Goal: Task Accomplishment & Management: Manage account settings

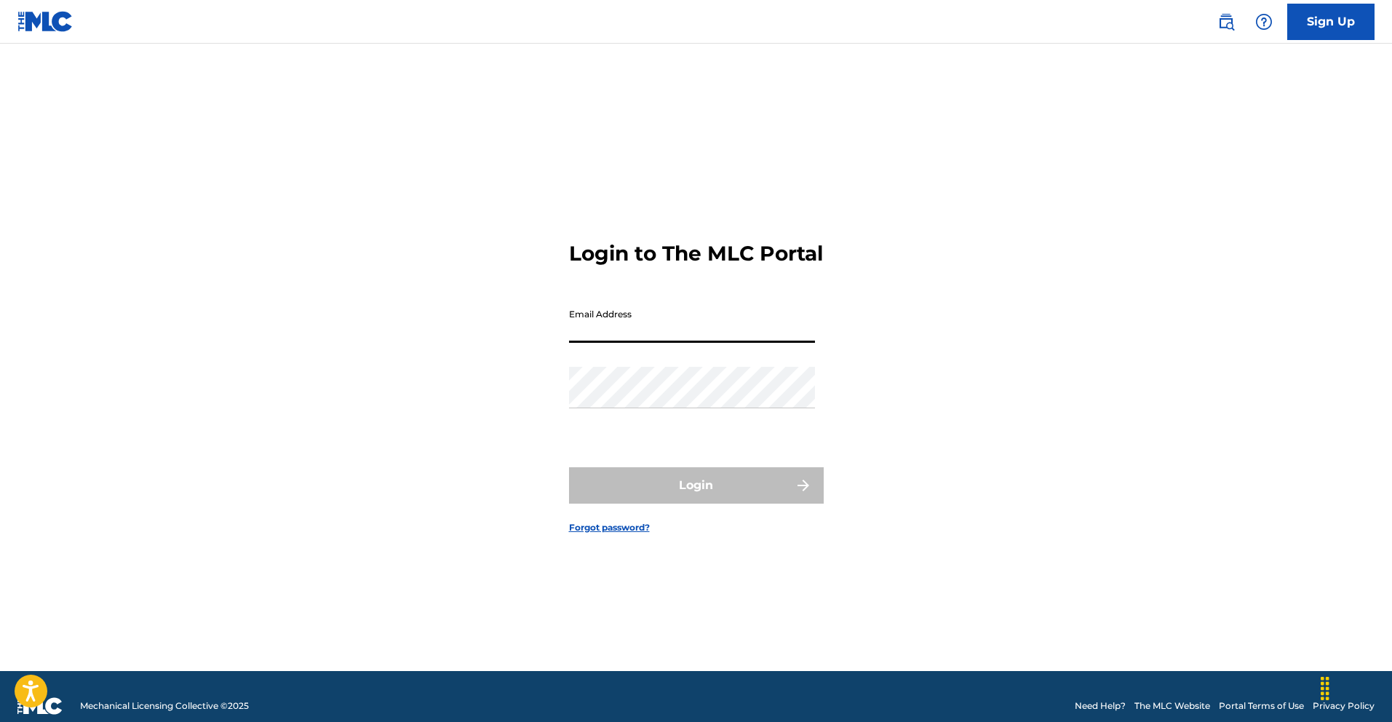
click at [599, 335] on input "Email Address" at bounding box center [692, 321] width 246 height 41
click at [754, 343] on input "[EMAIL_ADDRESS][DOMAIN_NAME]" at bounding box center [692, 321] width 246 height 41
type input "g"
type input "[EMAIL_ADDRESS][DOMAIN_NAME]"
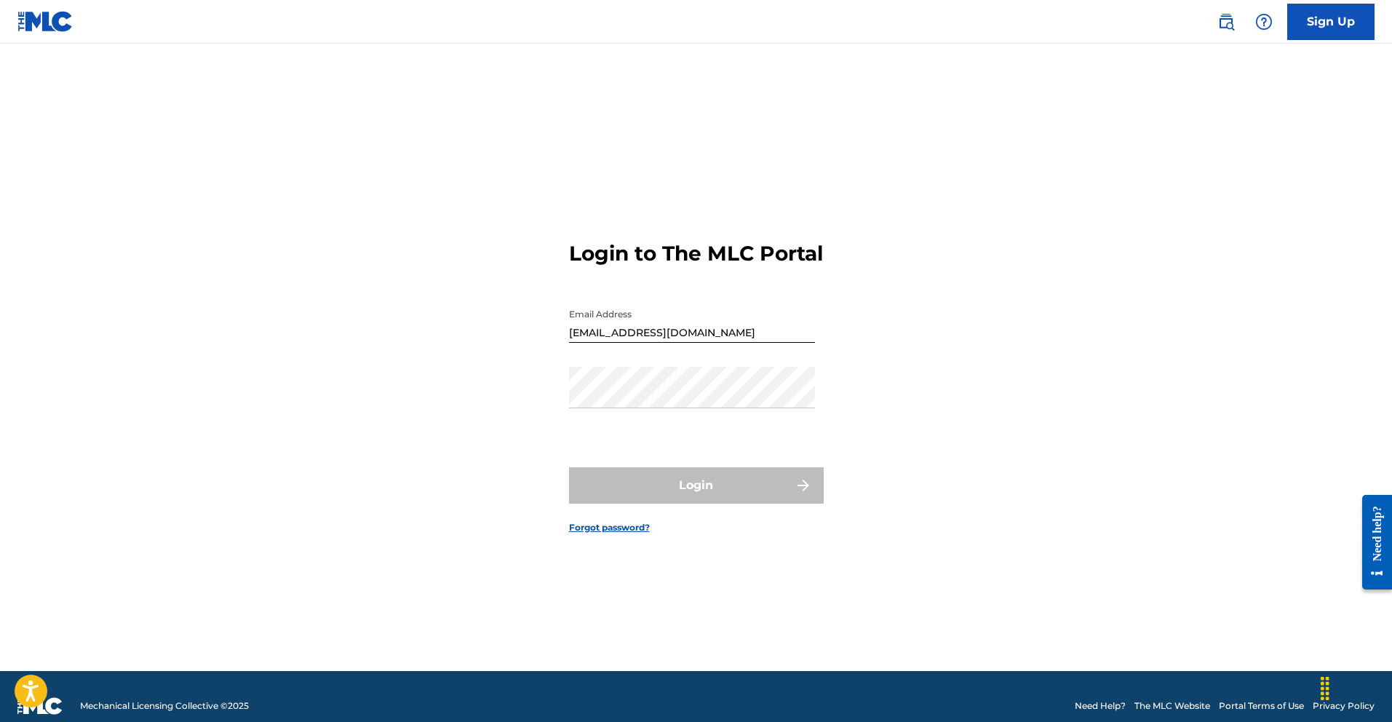
click at [602, 432] on div "Password" at bounding box center [692, 399] width 246 height 65
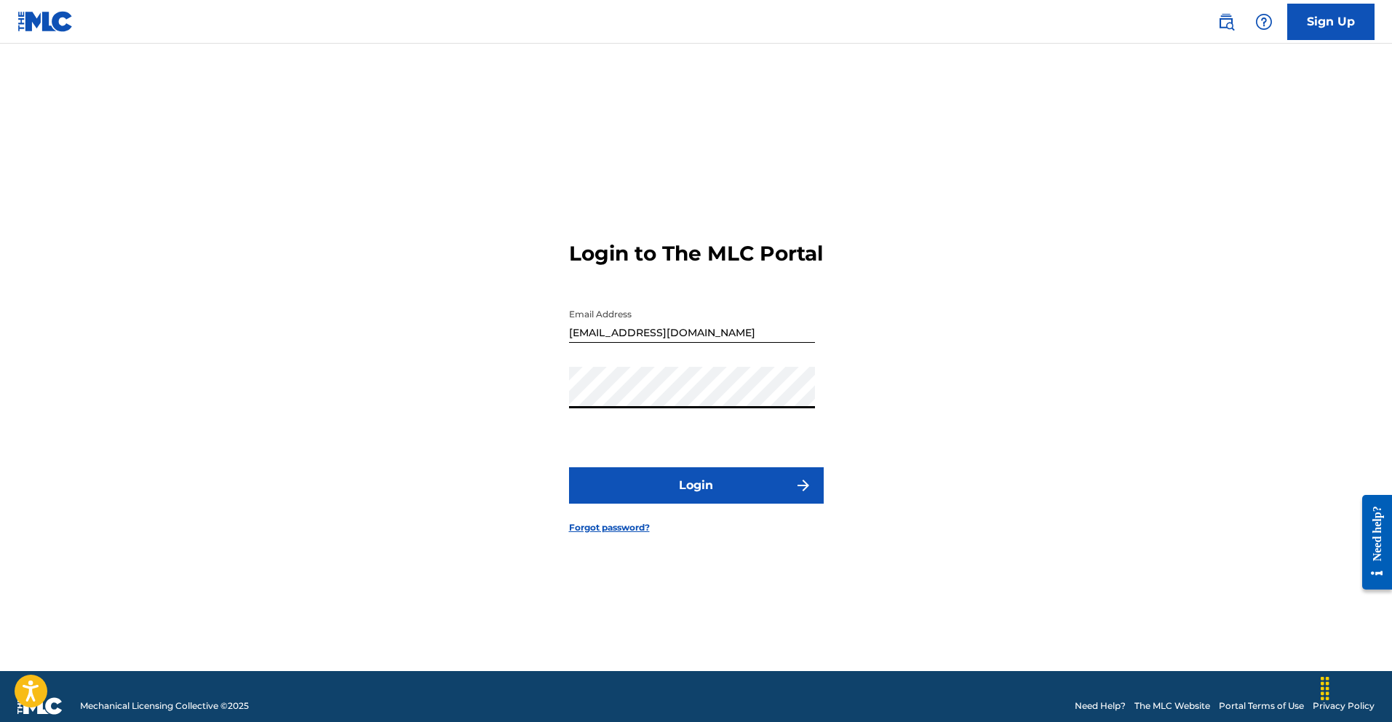
click at [569, 467] on button "Login" at bounding box center [696, 485] width 255 height 36
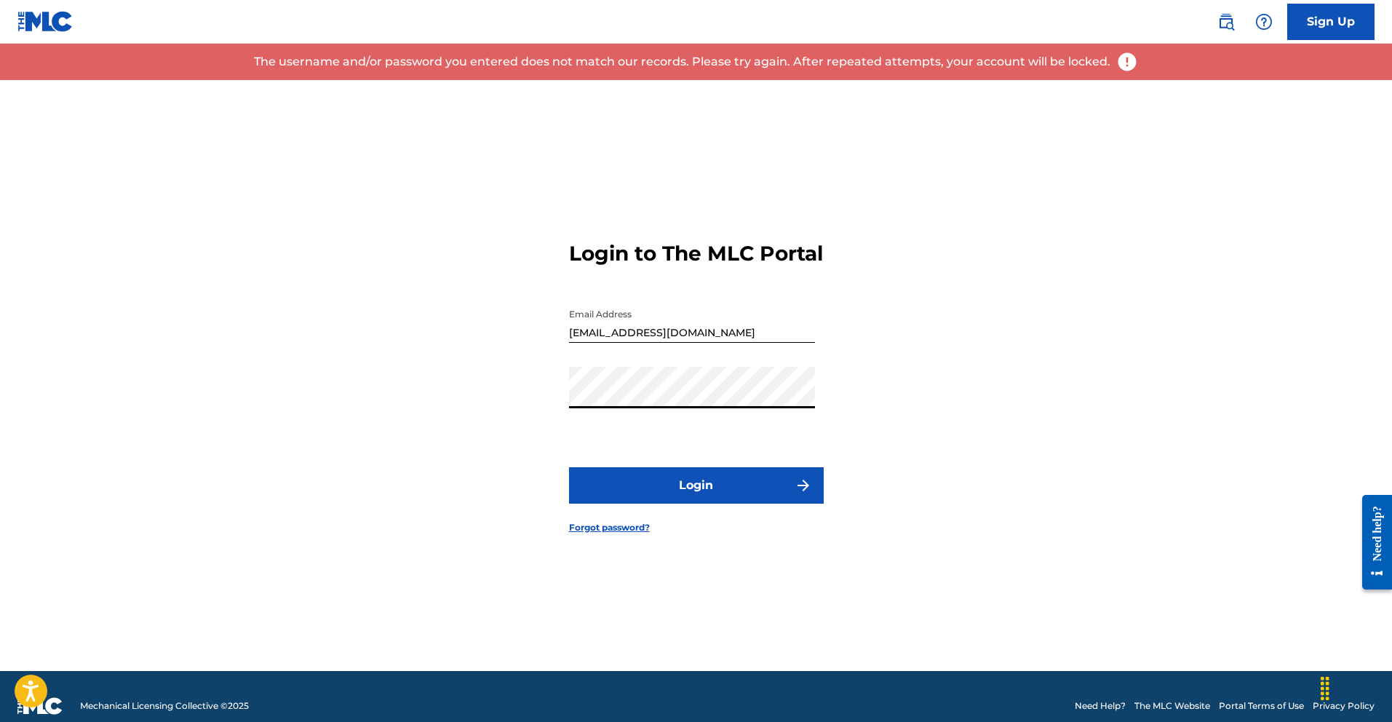
click at [634, 534] on link "Forgot password?" at bounding box center [609, 527] width 81 height 13
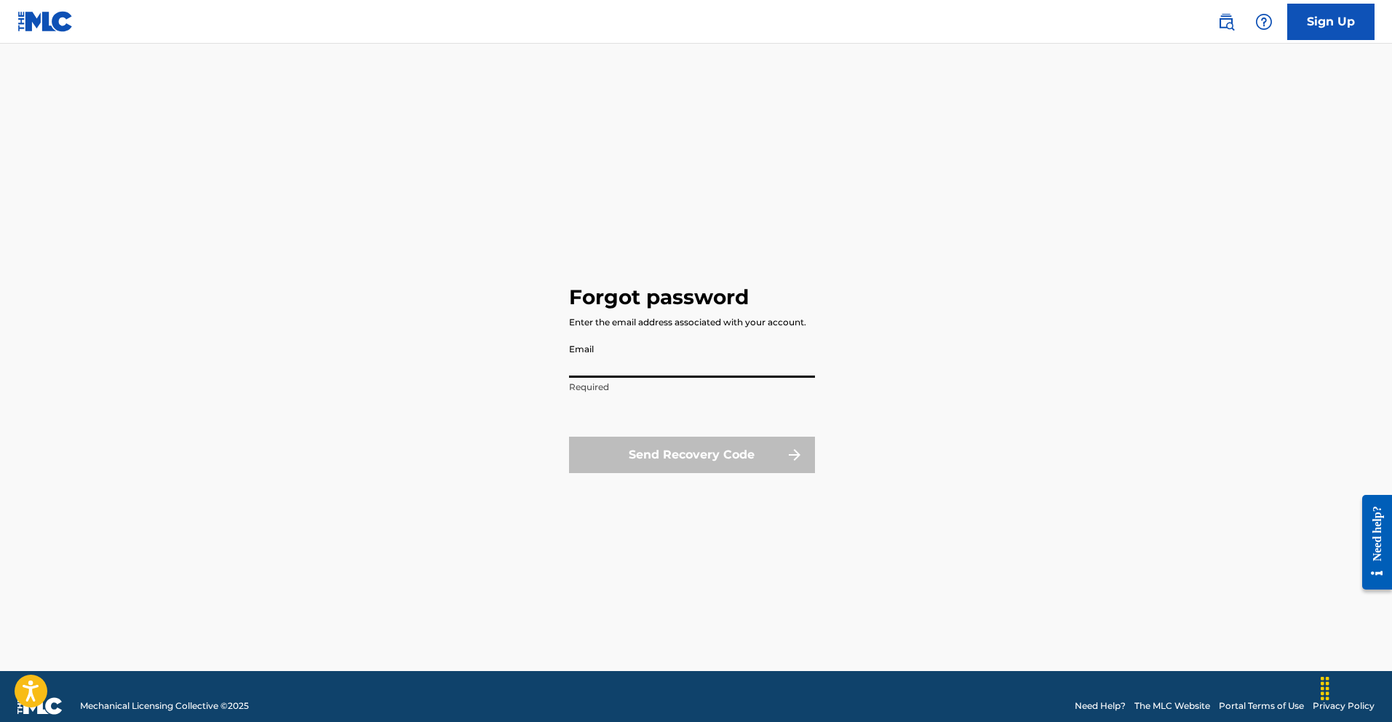
click at [617, 362] on input "Email" at bounding box center [692, 356] width 246 height 41
click at [692, 365] on input "Email" at bounding box center [692, 356] width 246 height 41
type input "[EMAIL_ADDRESS][DOMAIN_NAME]"
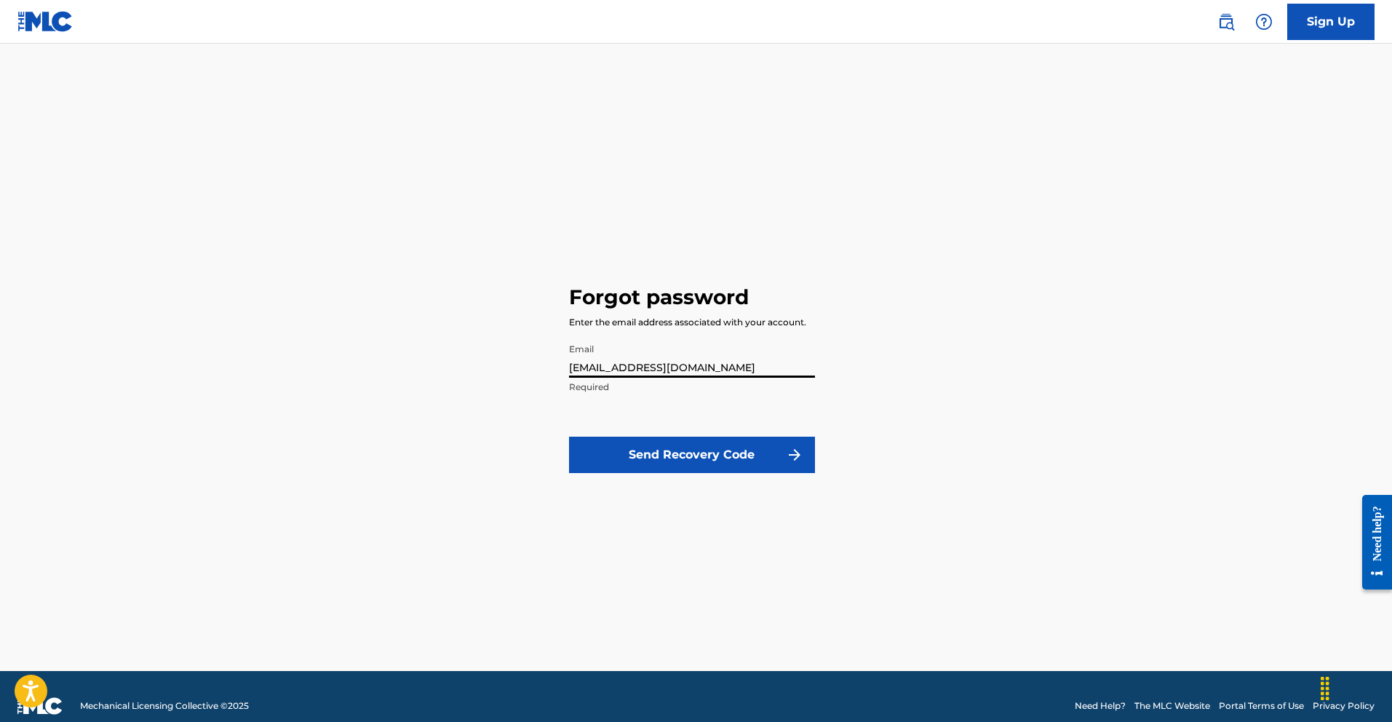
click at [735, 458] on button "Send Recovery Code" at bounding box center [692, 454] width 246 height 36
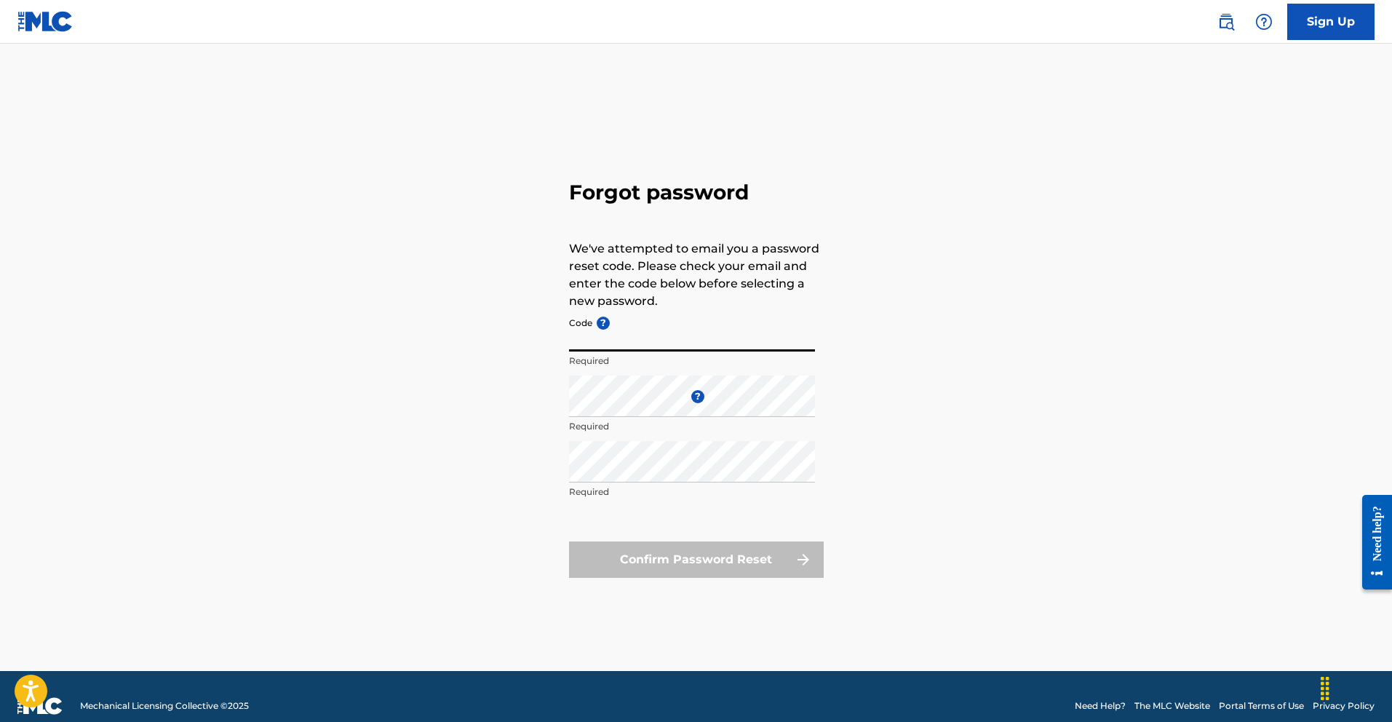
click at [623, 343] on input "Code ?" at bounding box center [692, 330] width 246 height 41
type input "FP_c3605de763c43131d2b0ed105448"
click at [531, 487] on div "Forgot password We've attempted to email you a password reset code. Please chec…" at bounding box center [696, 375] width 1018 height 591
click at [677, 562] on div "Confirm Password Reset" at bounding box center [696, 559] width 255 height 36
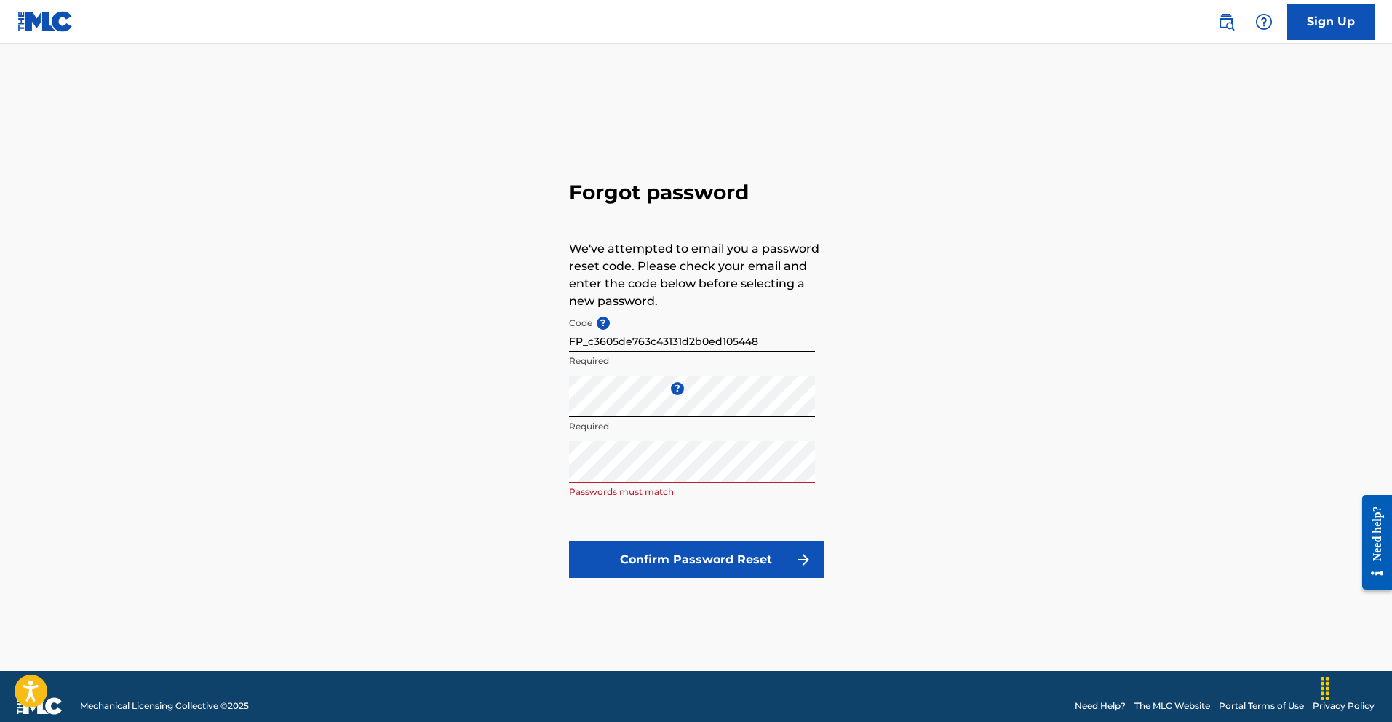
click at [706, 552] on button "Confirm Password Reset" at bounding box center [696, 559] width 255 height 36
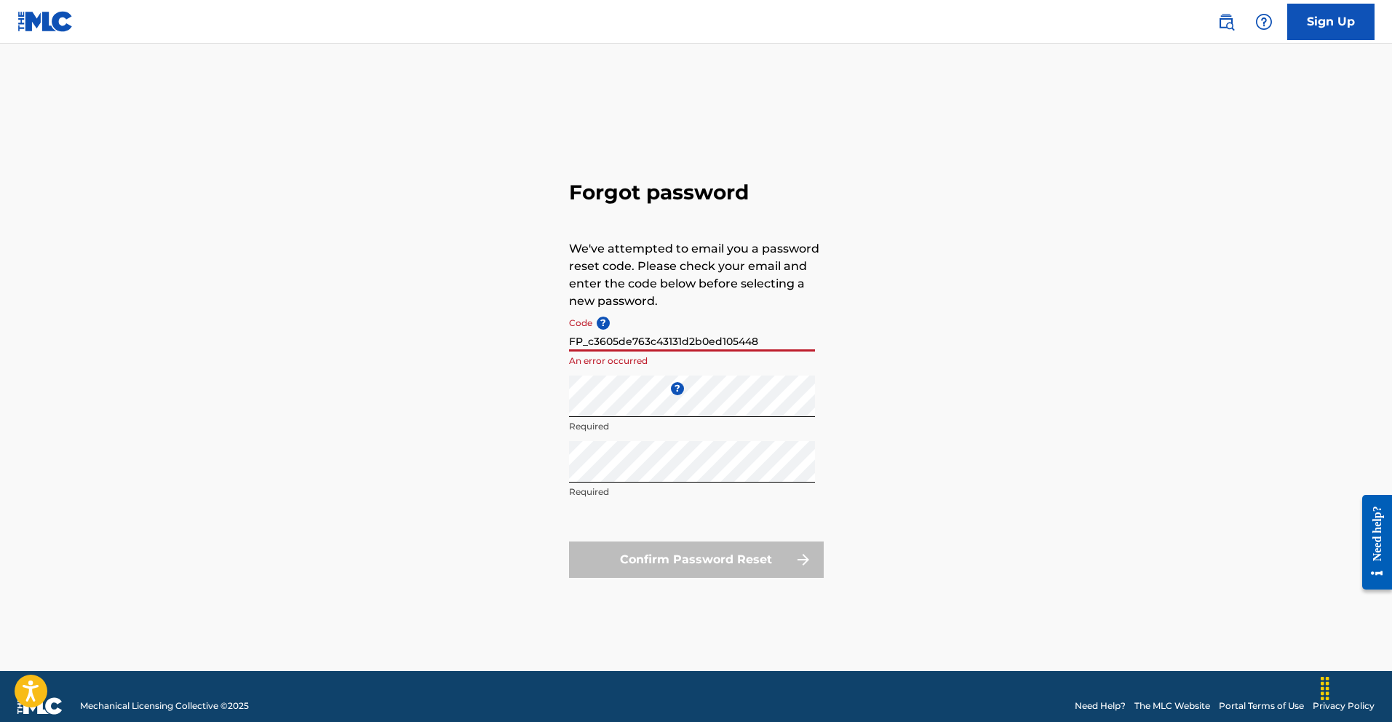
drag, startPoint x: 764, startPoint y: 341, endPoint x: 447, endPoint y: 340, distance: 317.9
click at [447, 339] on div "Forgot password We've attempted to email you a password reset code. Please chec…" at bounding box center [696, 375] width 1018 height 591
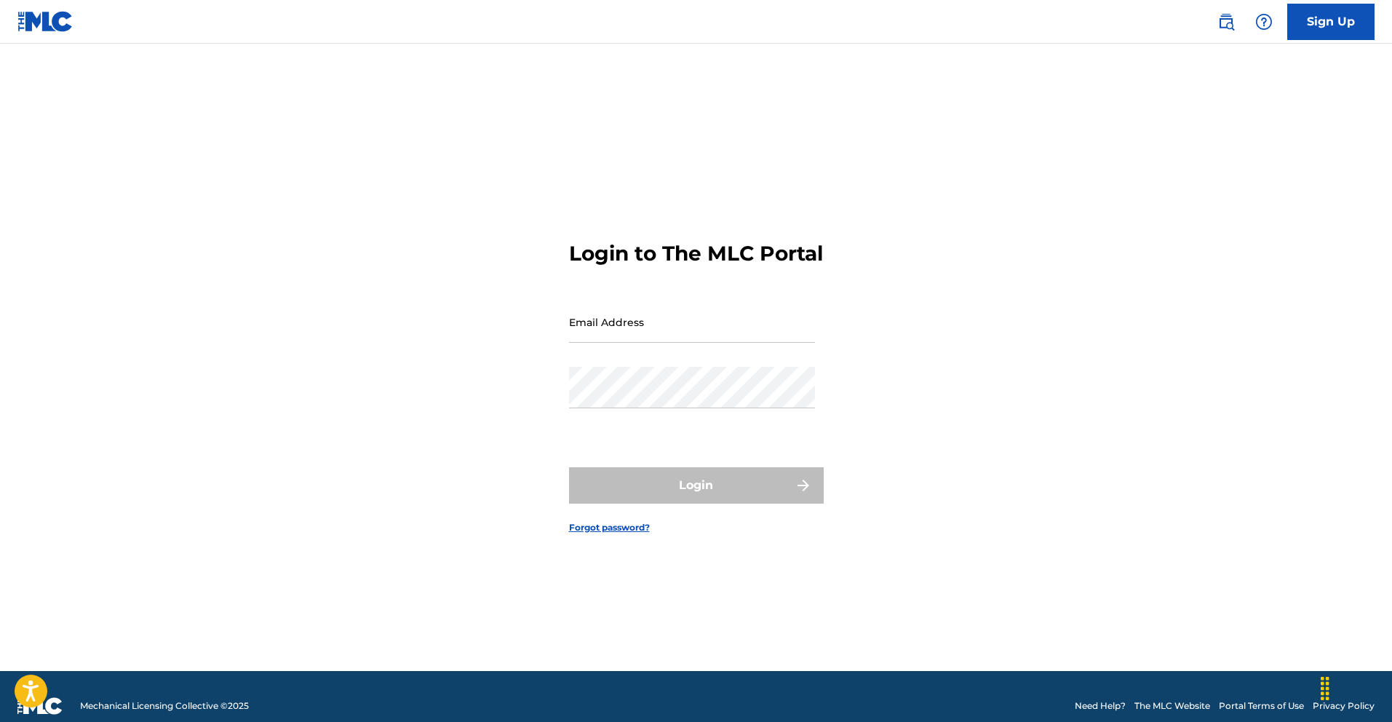
drag, startPoint x: 655, startPoint y: 362, endPoint x: 643, endPoint y: 342, distance: 22.8
click at [655, 362] on div "Email Address" at bounding box center [692, 333] width 246 height 65
click at [643, 342] on input "Email Address" at bounding box center [692, 321] width 246 height 41
click at [615, 334] on input "Email Address" at bounding box center [692, 321] width 246 height 41
type input "[EMAIL_ADDRESS][DOMAIN_NAME]"
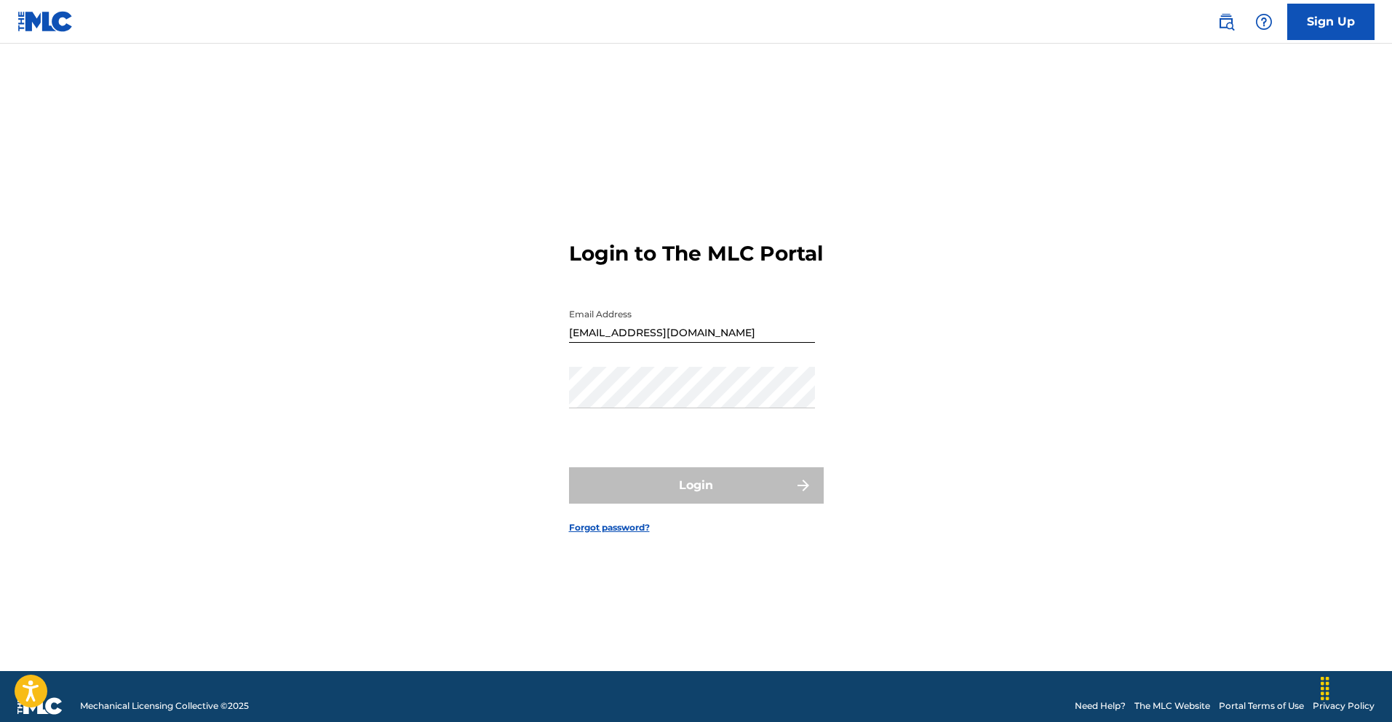
click at [610, 422] on div "Password" at bounding box center [692, 399] width 246 height 65
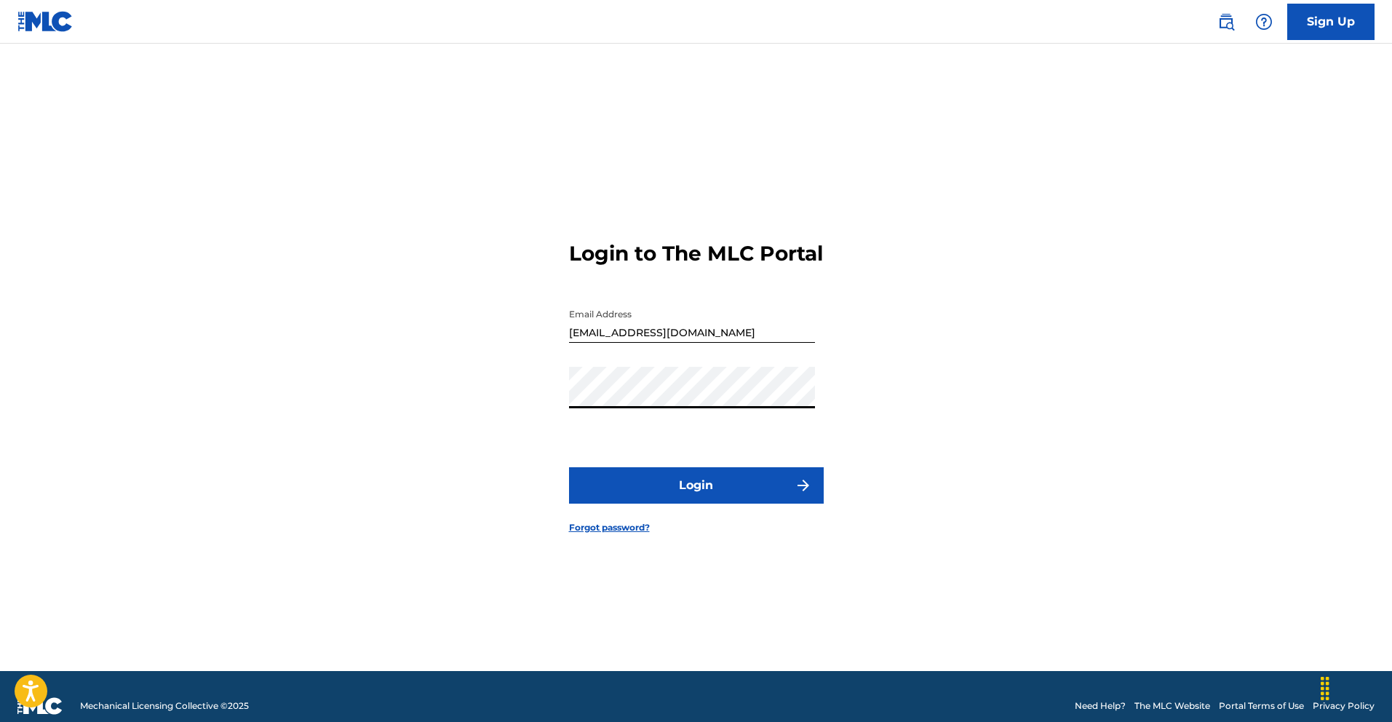
click at [569, 467] on button "Login" at bounding box center [696, 485] width 255 height 36
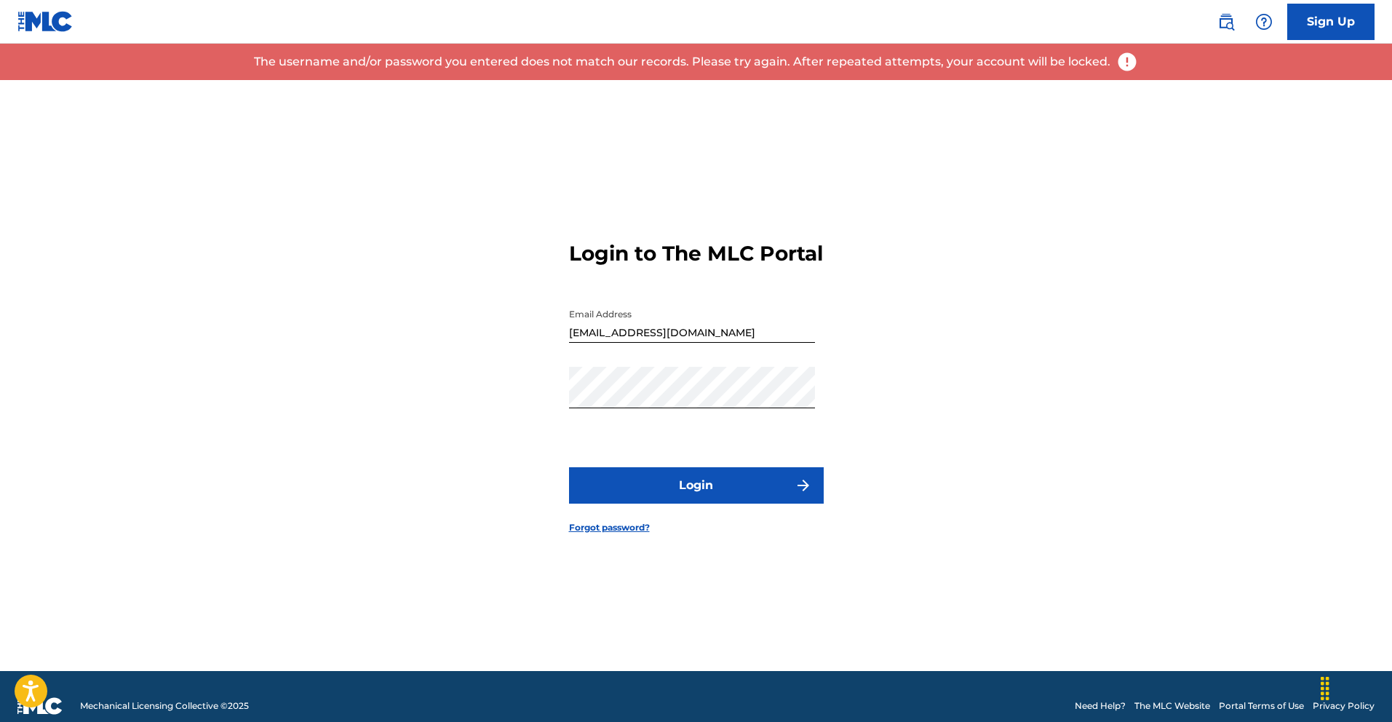
click at [628, 534] on link "Forgot password?" at bounding box center [609, 527] width 81 height 13
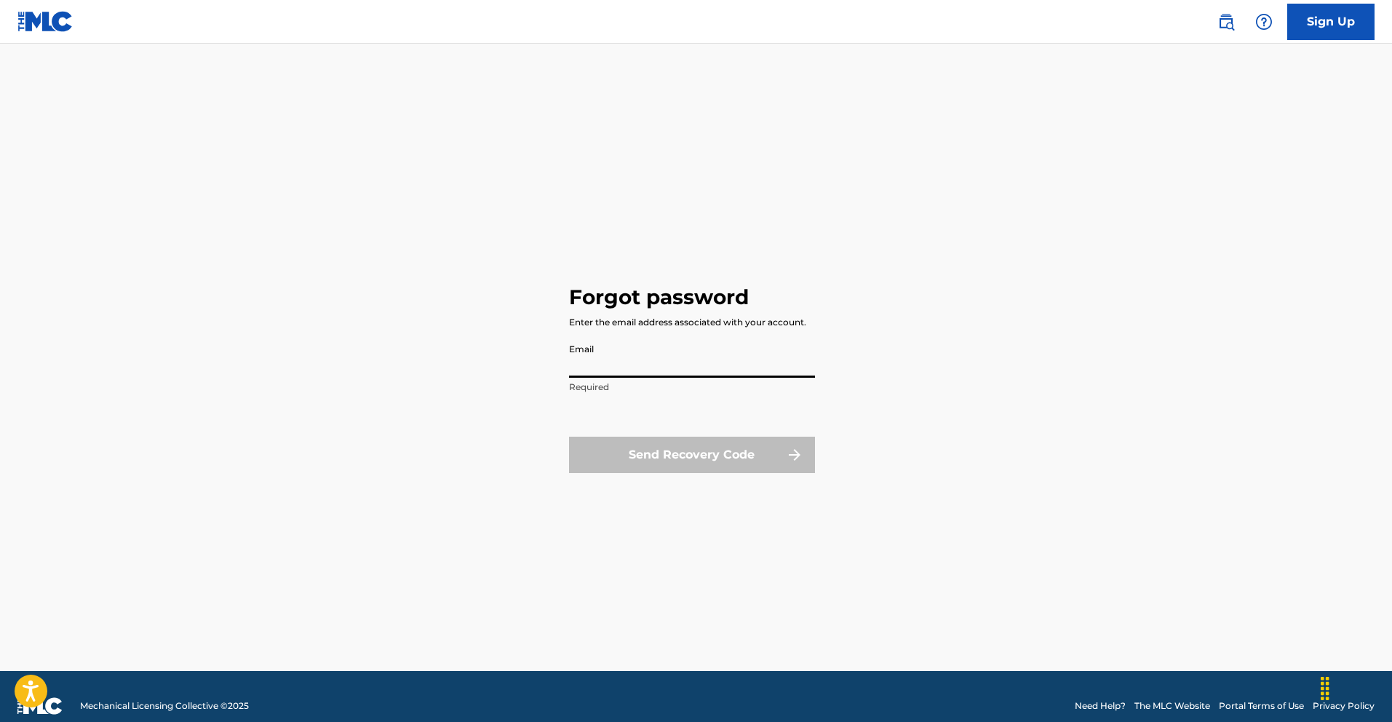
click at [615, 357] on input "Email" at bounding box center [692, 356] width 246 height 41
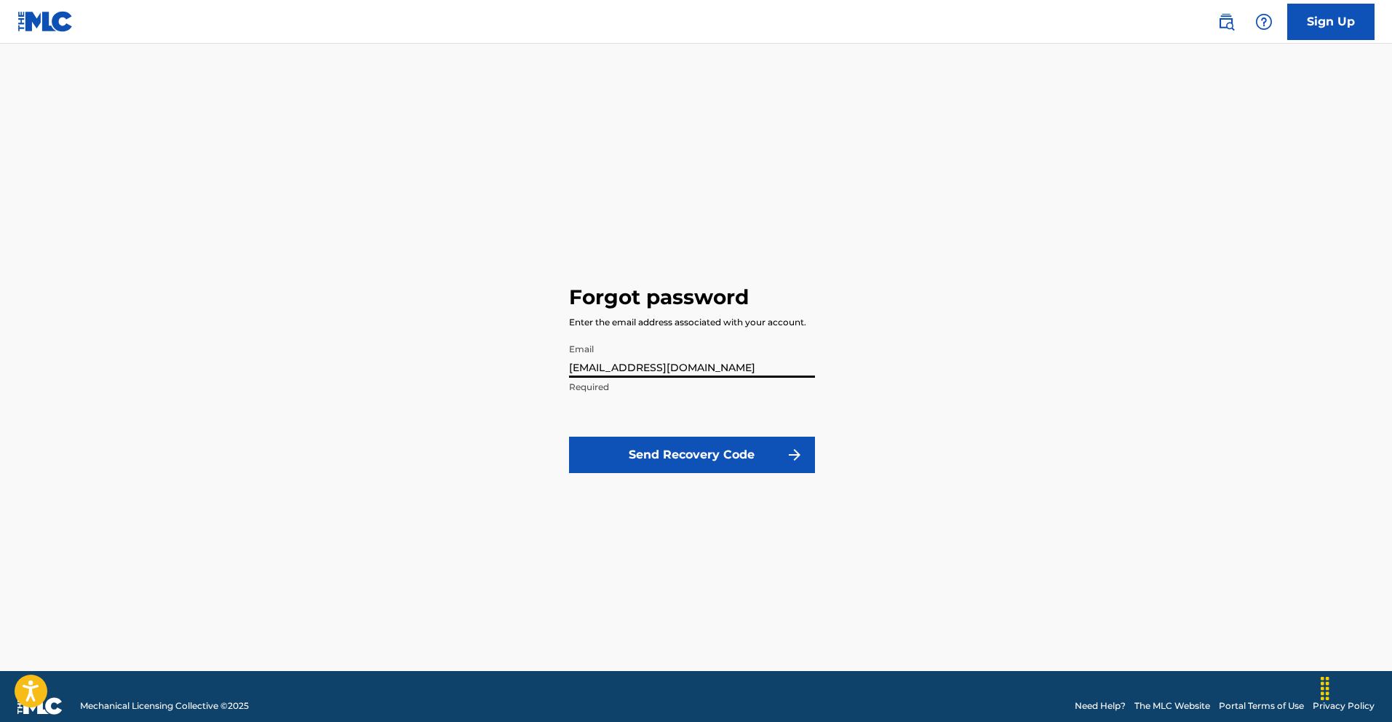
type input "[EMAIL_ADDRESS][DOMAIN_NAME]"
click at [687, 460] on button "Send Recovery Code" at bounding box center [692, 454] width 246 height 36
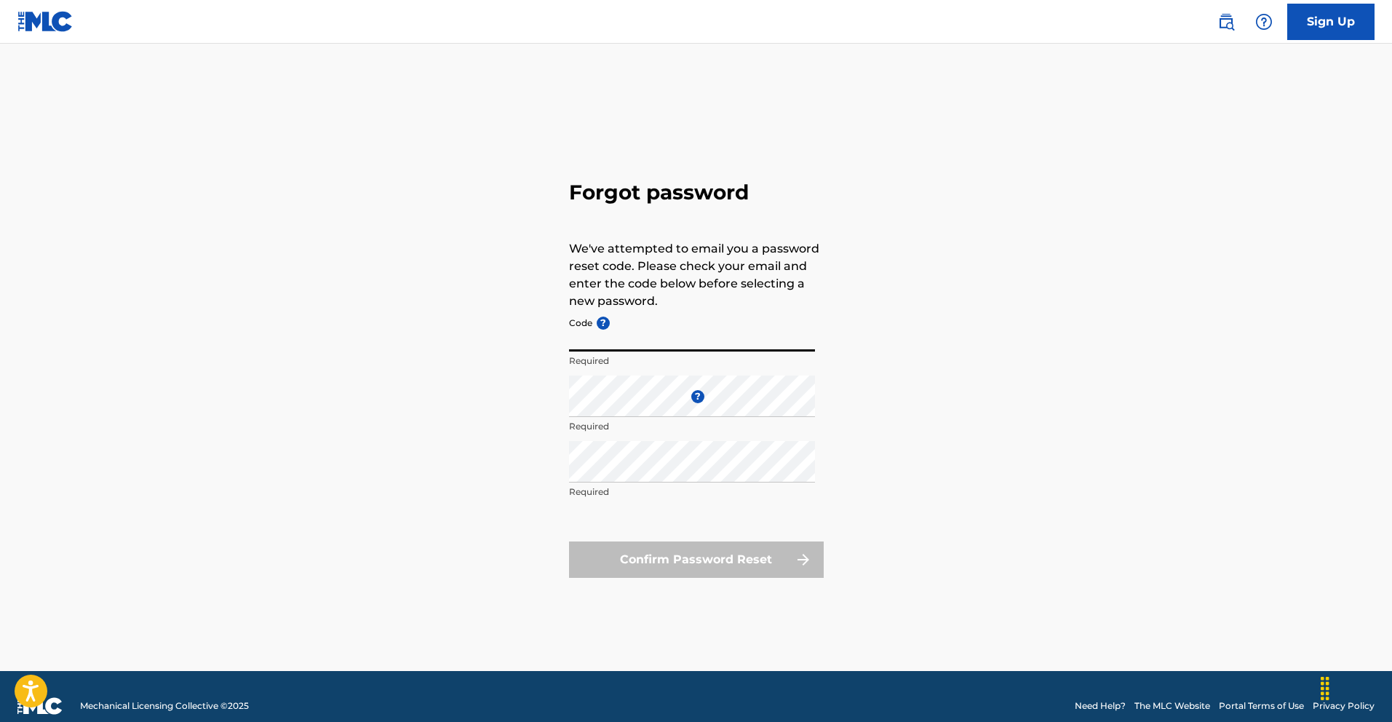
paste input "FP_0c8faecf68e410d738393febc998"
type input "FP_0c8faecf68e410d738393febc998"
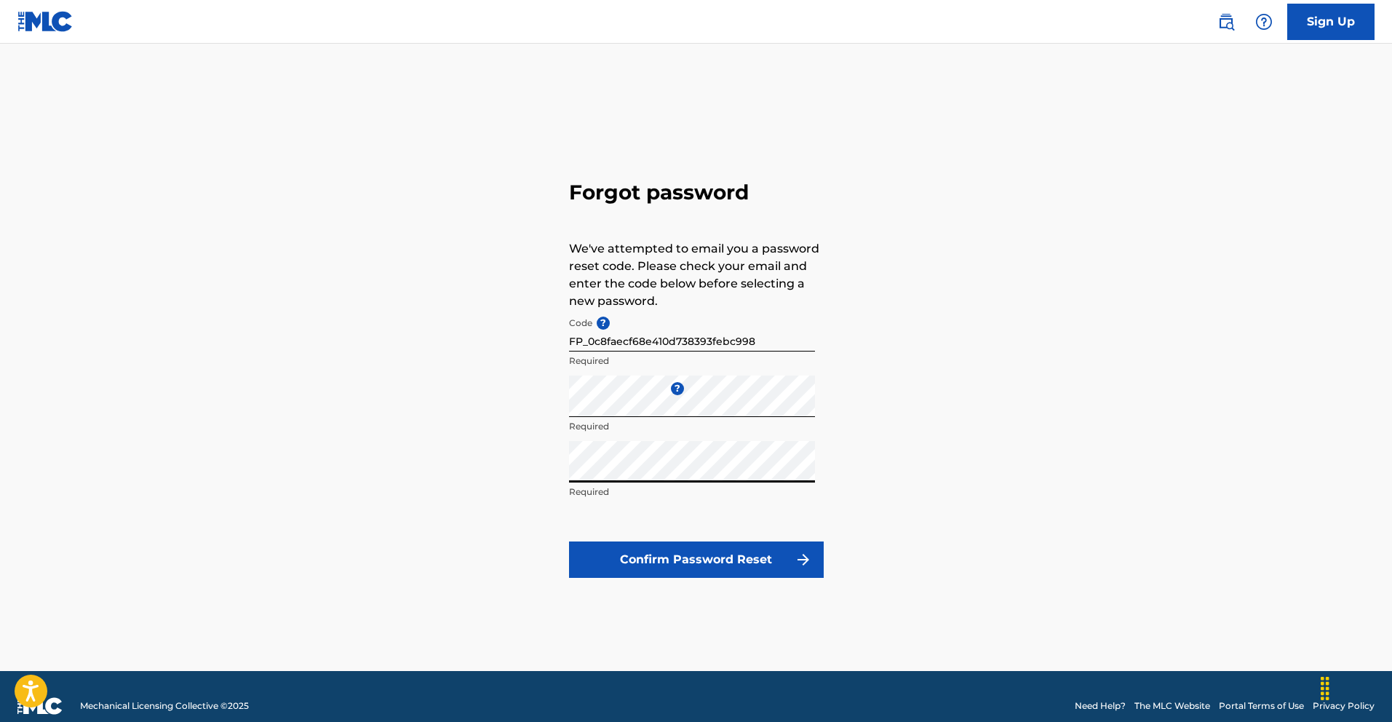
click at [569, 541] on button "Confirm Password Reset" at bounding box center [696, 559] width 255 height 36
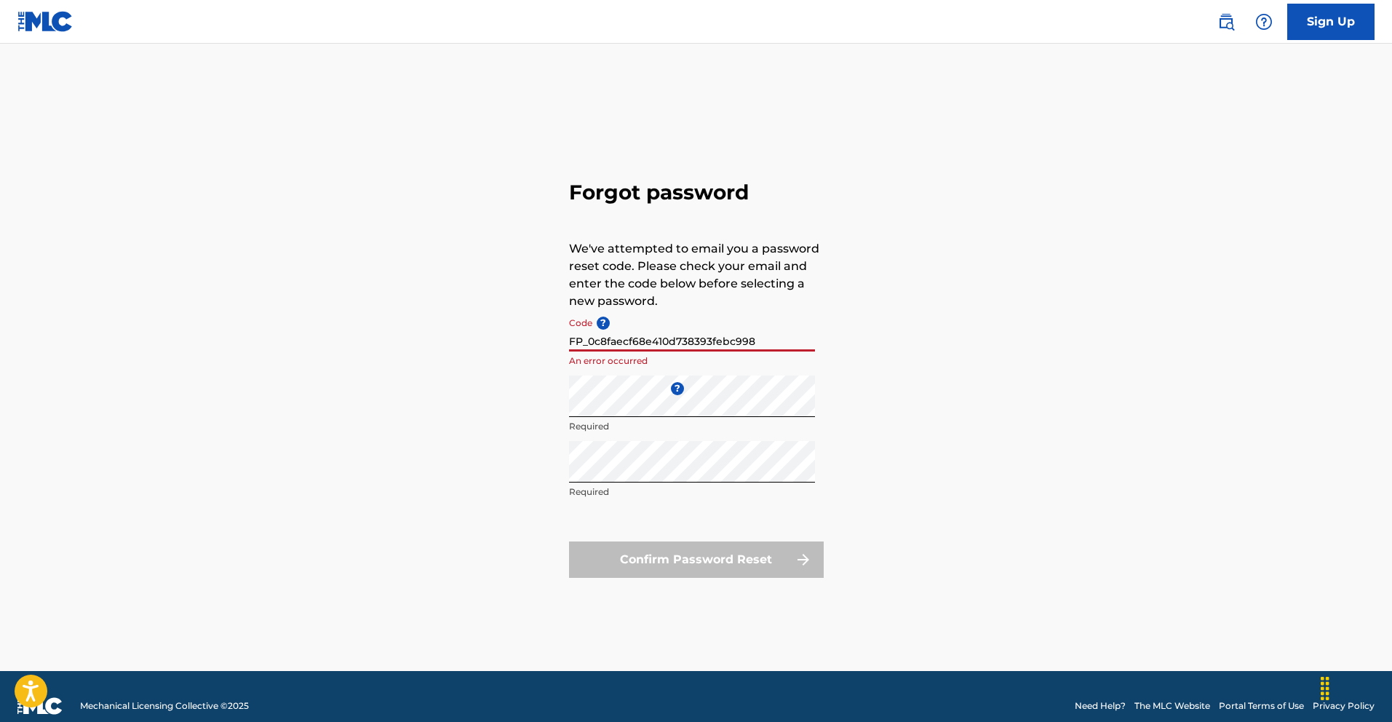
drag, startPoint x: 758, startPoint y: 341, endPoint x: 400, endPoint y: 345, distance: 357.9
click at [398, 345] on div "Forgot password We've attempted to email you a password reset code. Please chec…" at bounding box center [696, 375] width 1018 height 591
paste input "FP_03e025634fc939f9643606f6a102"
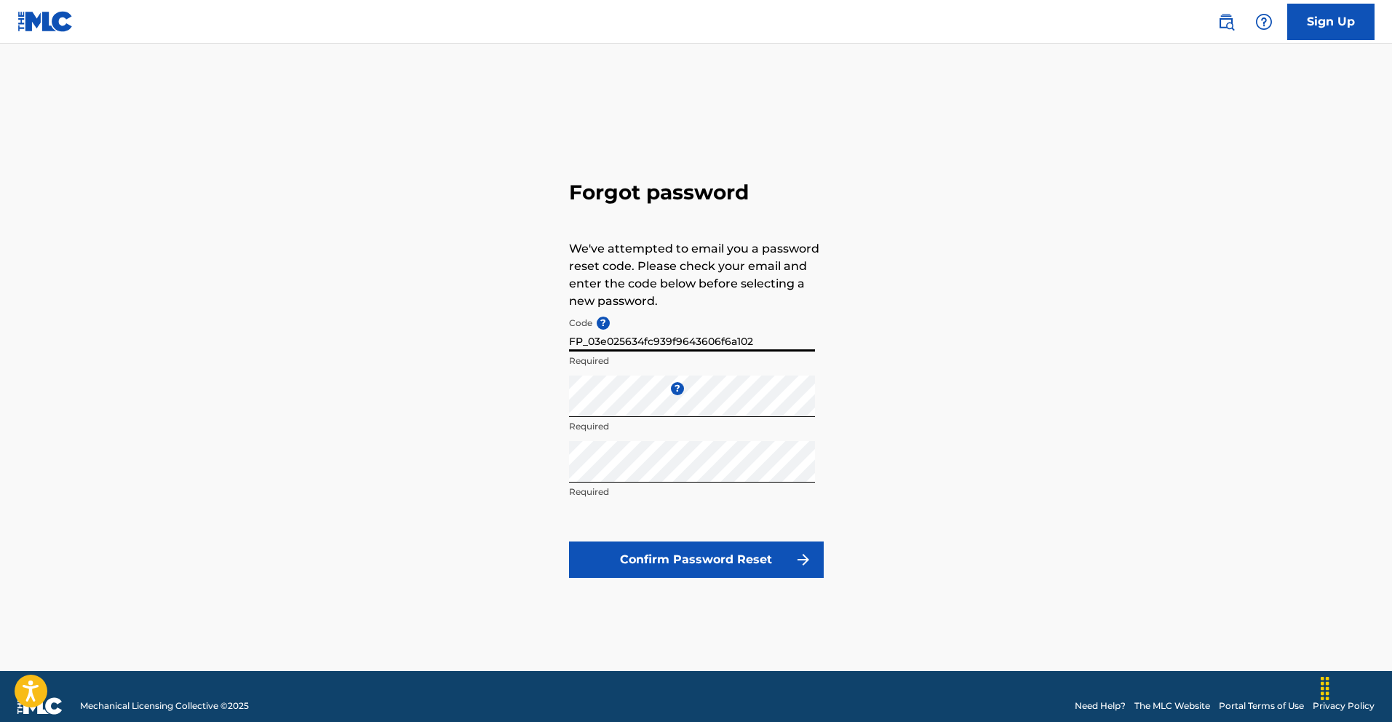
click at [761, 556] on button "Confirm Password Reset" at bounding box center [696, 559] width 255 height 36
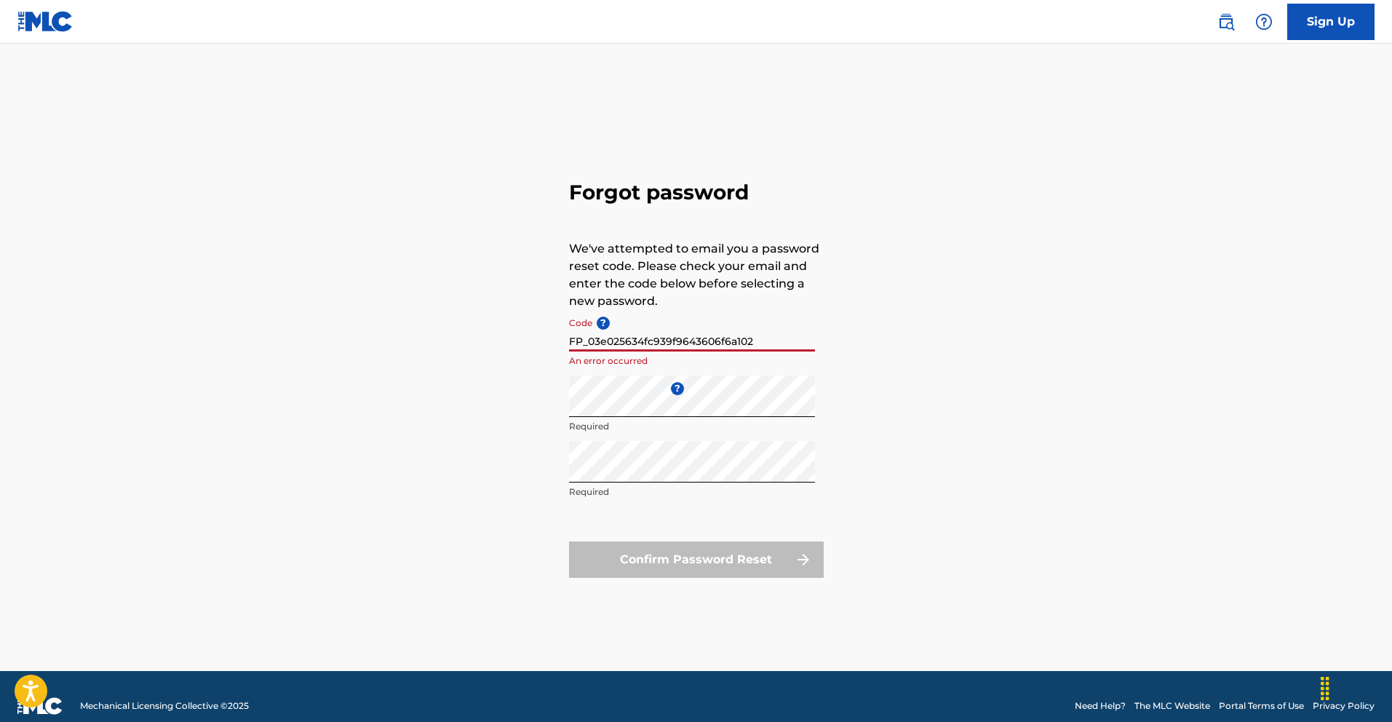
click at [764, 333] on input "FP_03e025634fc939f9643606f6a102" at bounding box center [692, 330] width 246 height 41
click at [764, 340] on input "FP_03e025634fc939f9643606f6a102" at bounding box center [692, 330] width 246 height 41
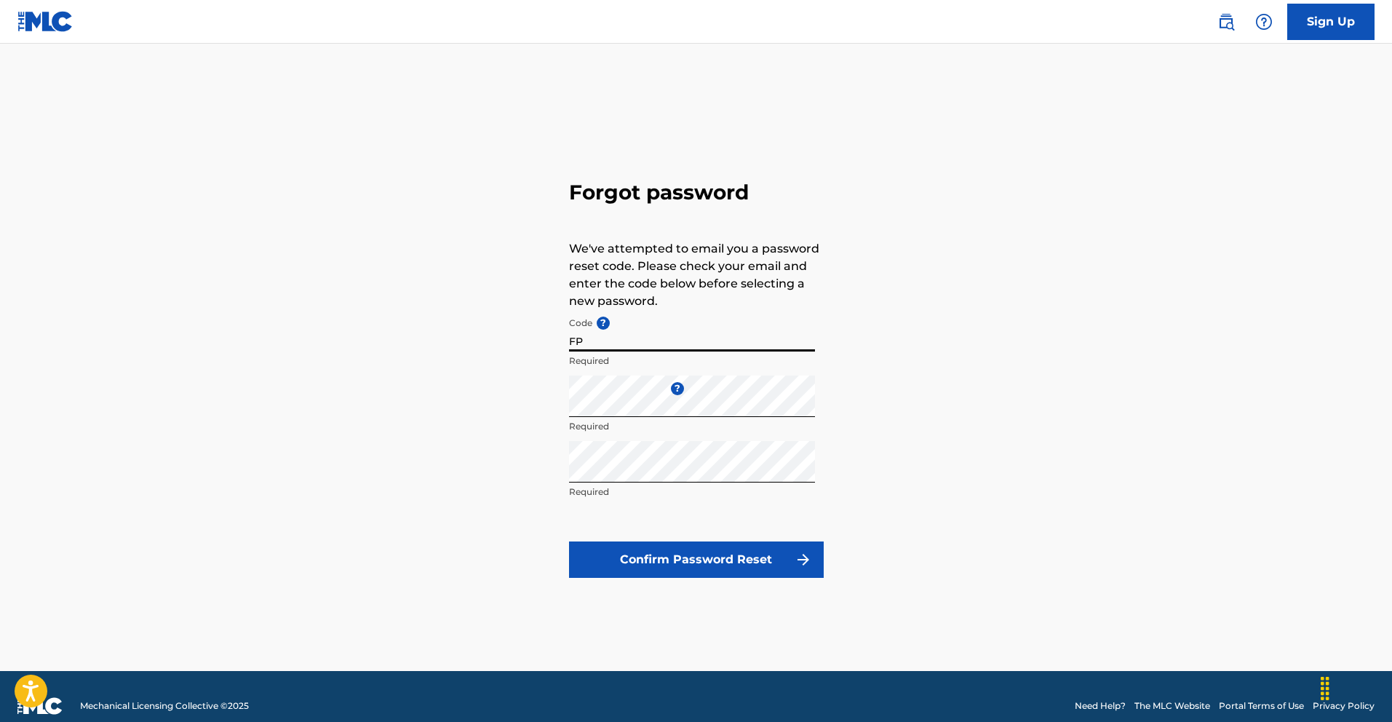
type input "F"
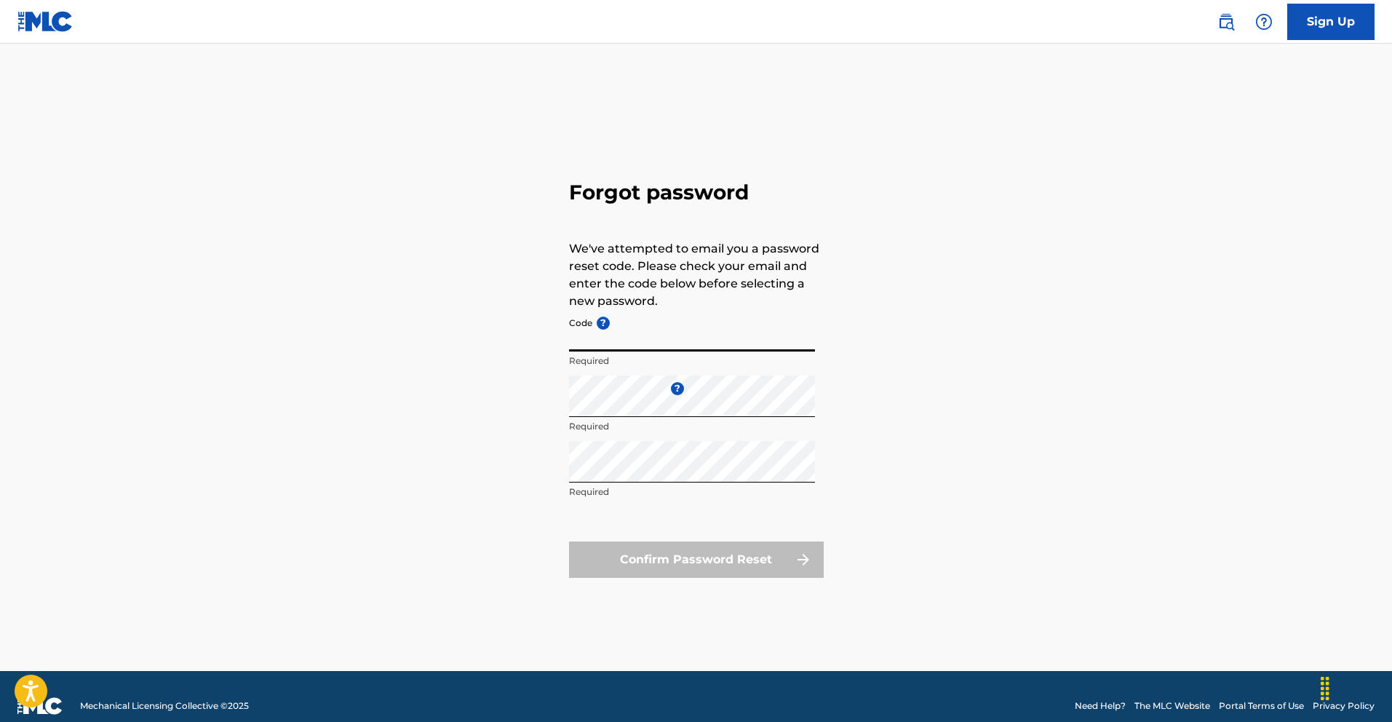
paste input "FP_03e025634fc939f9643606f6a102"
type input "FP_03e025634fc939f9643606f6a102"
click at [730, 556] on div "Confirm Password Reset" at bounding box center [696, 559] width 255 height 36
click at [731, 559] on div "Confirm Password Reset" at bounding box center [696, 559] width 255 height 36
drag, startPoint x: 721, startPoint y: 342, endPoint x: 338, endPoint y: 343, distance: 382.6
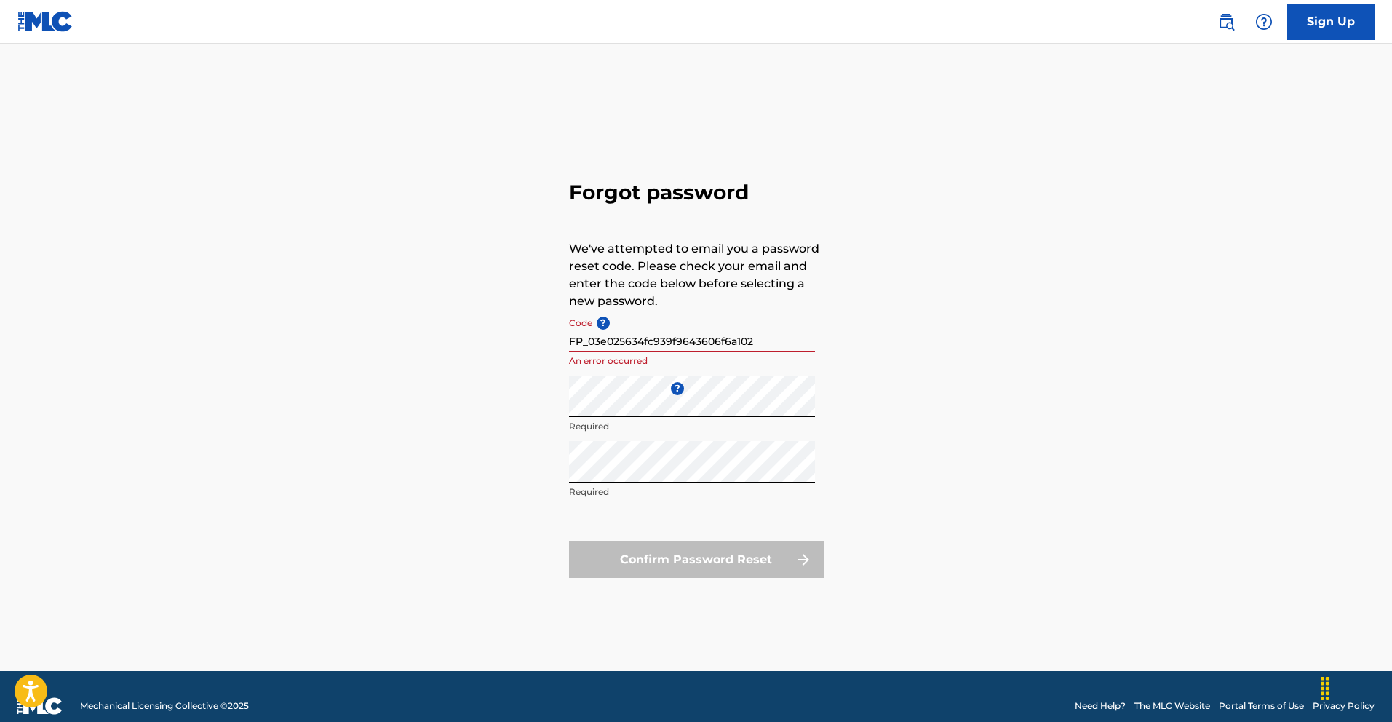
click at [356, 342] on div "Forgot password We've attempted to email you a password reset code. Please chec…" at bounding box center [696, 375] width 1018 height 591
paste input "FP_03e025634fc939f9643606f6a102"
type input "FP_03e025634fc939f9643606f6a102"
drag, startPoint x: 778, startPoint y: 338, endPoint x: 482, endPoint y: 348, distance: 296.2
click at [482, 348] on div "Forgot password We've attempted to email you a password reset code. Please chec…" at bounding box center [696, 375] width 1018 height 591
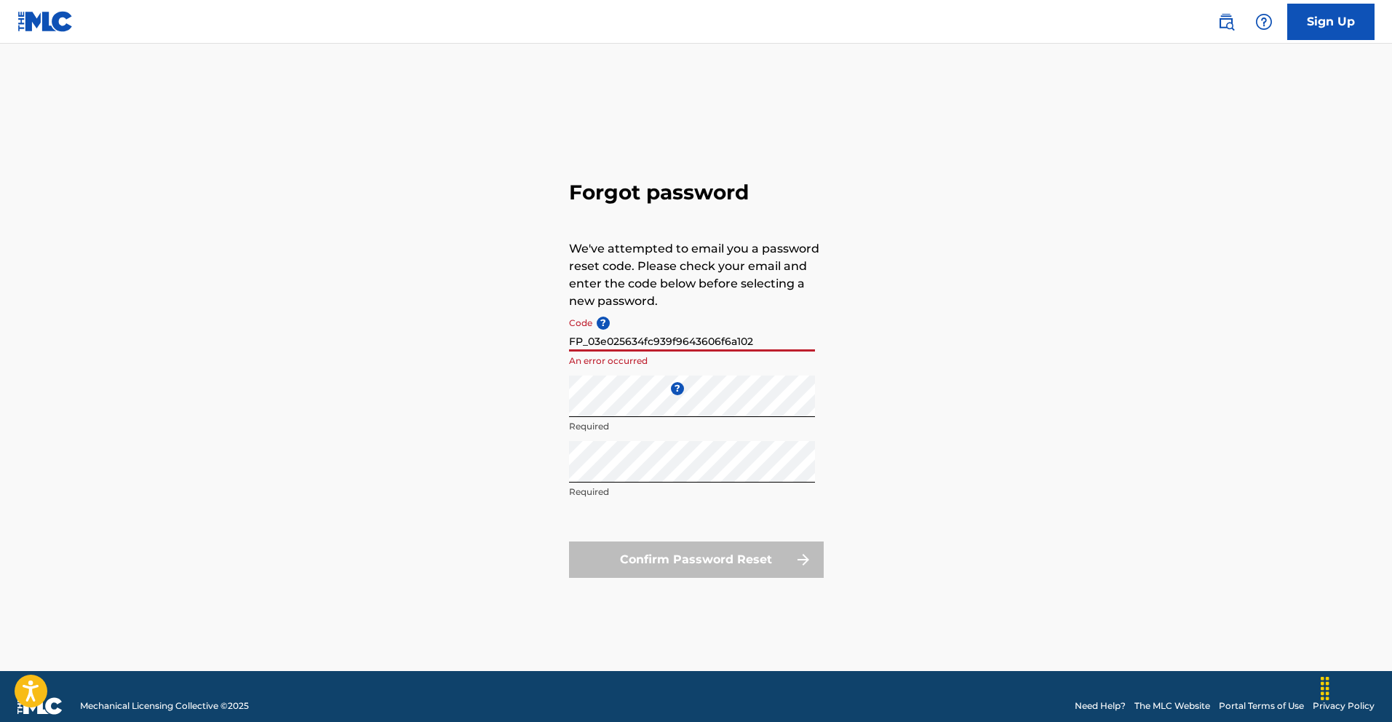
drag, startPoint x: 780, startPoint y: 335, endPoint x: 550, endPoint y: 359, distance: 231.1
click at [556, 358] on div "Forgot password We've attempted to email you a password reset code. Please chec…" at bounding box center [696, 375] width 1018 height 591
drag, startPoint x: 787, startPoint y: 342, endPoint x: 610, endPoint y: 354, distance: 177.1
click at [610, 354] on div "Code ? FP_03e025634fc939f9643606f6a102 An error occurred" at bounding box center [692, 342] width 246 height 65
drag, startPoint x: 758, startPoint y: 340, endPoint x: 465, endPoint y: 347, distance: 293.2
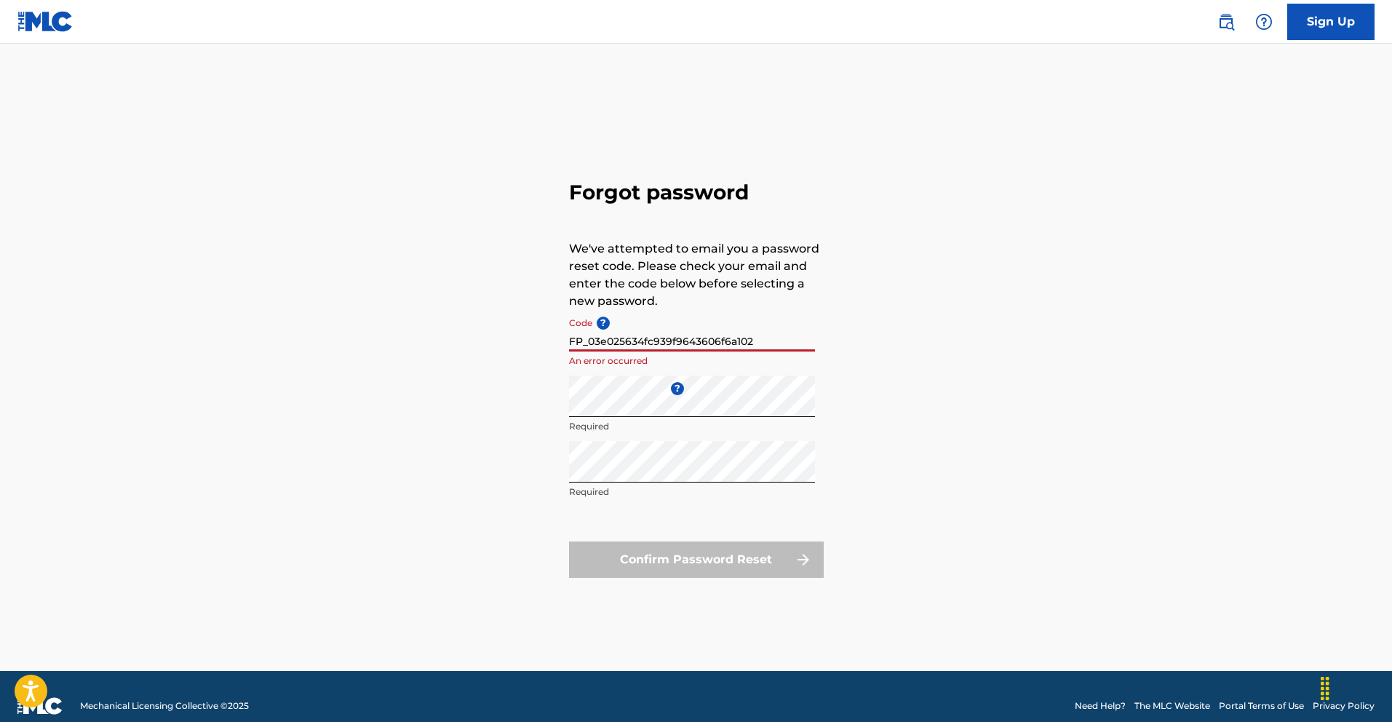
click at [464, 346] on div "Forgot password We've attempted to email you a password reset code. Please chec…" at bounding box center [696, 375] width 1018 height 591
paste input "FP_0c8faecf68e410d738393febc998"
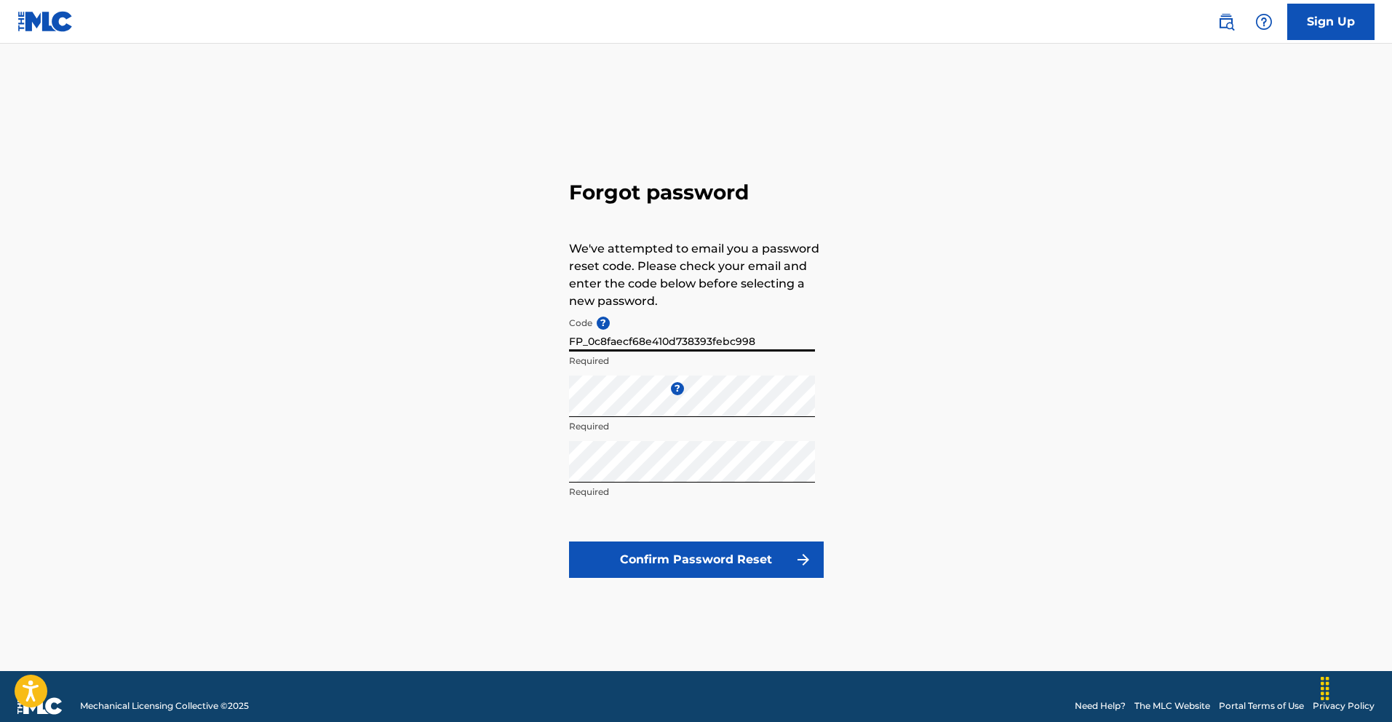
type input "FP_0c8faecf68e410d738393febc998"
click at [739, 562] on button "Confirm Password Reset" at bounding box center [696, 559] width 255 height 36
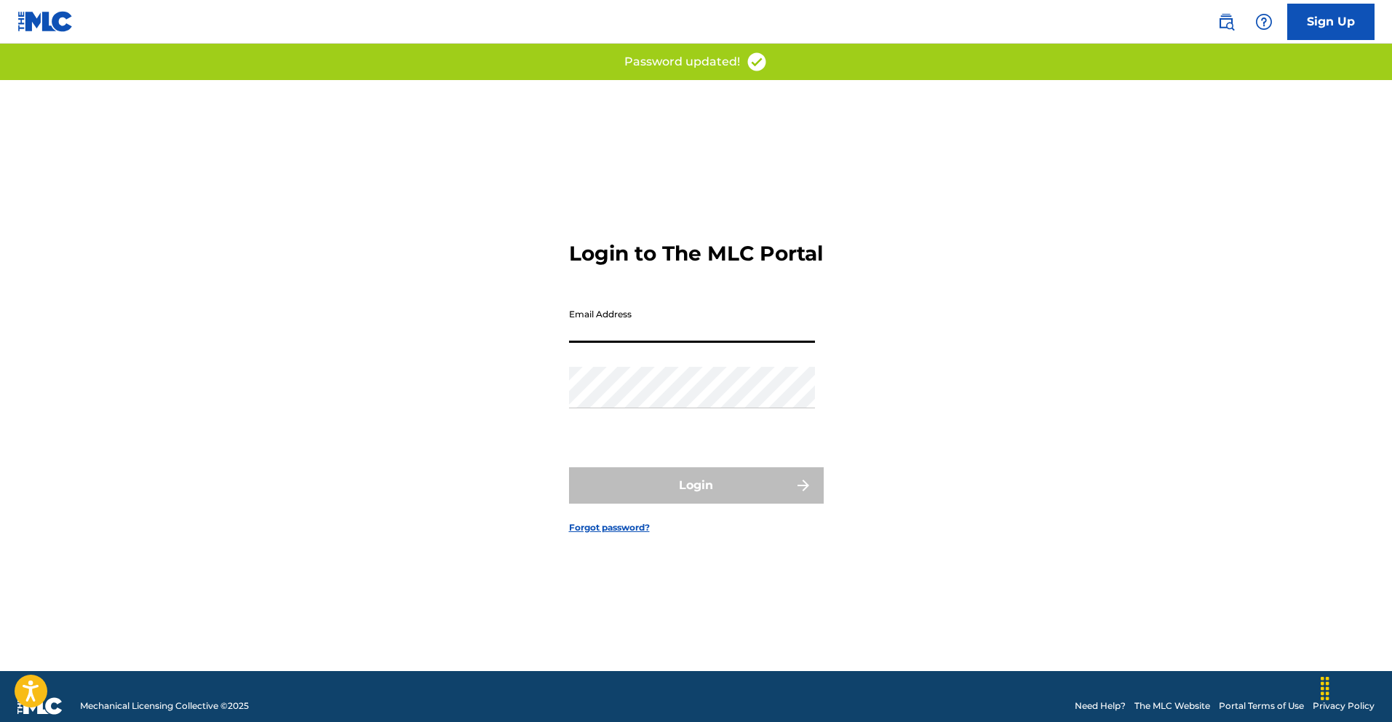
click at [652, 340] on input "Email Address" at bounding box center [692, 321] width 246 height 41
click at [621, 343] on input "Email Address" at bounding box center [692, 321] width 246 height 41
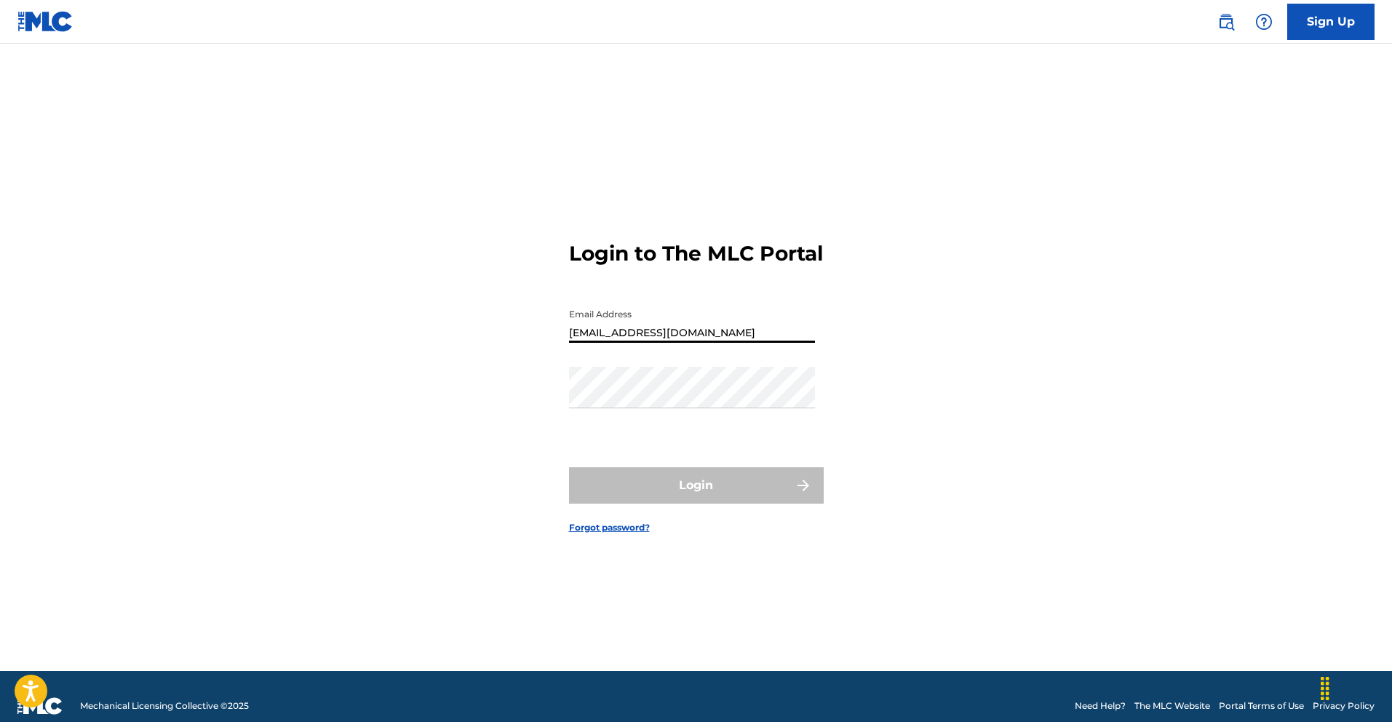
type input "[EMAIL_ADDRESS][DOMAIN_NAME]"
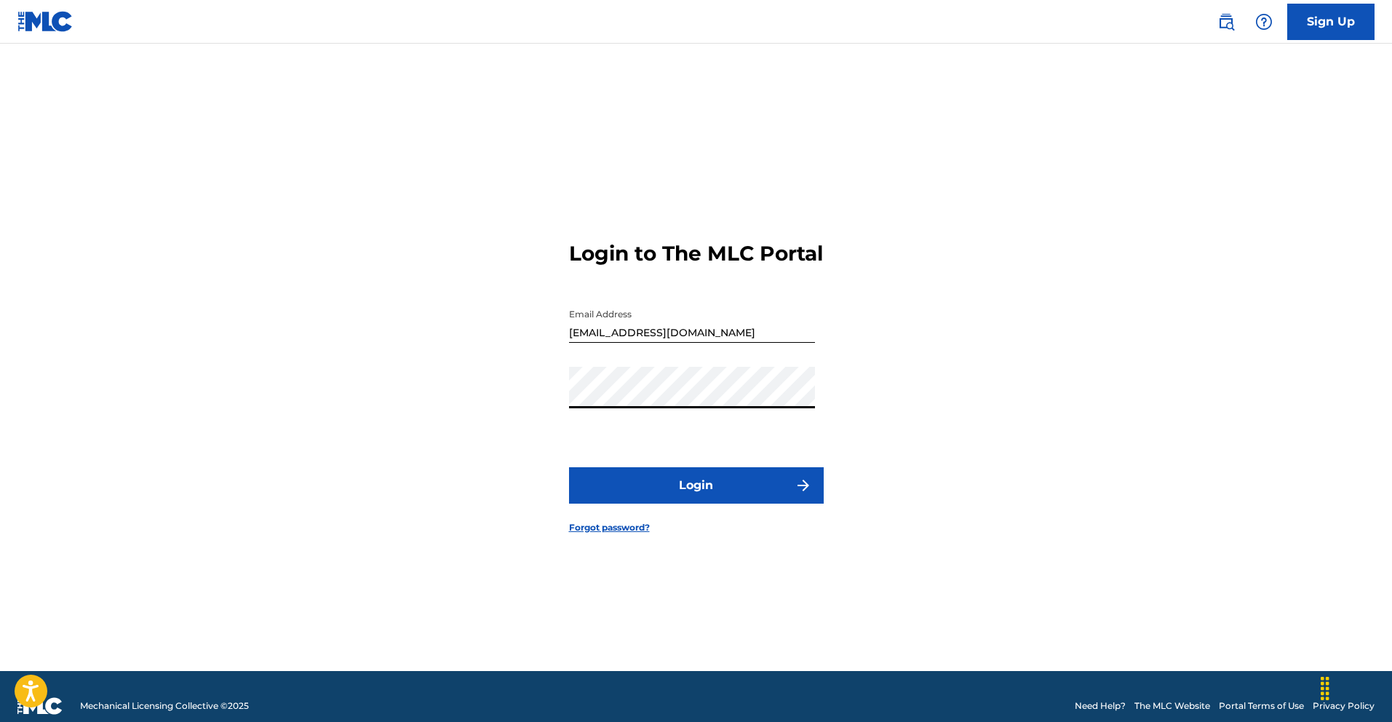
click at [569, 467] on button "Login" at bounding box center [696, 485] width 255 height 36
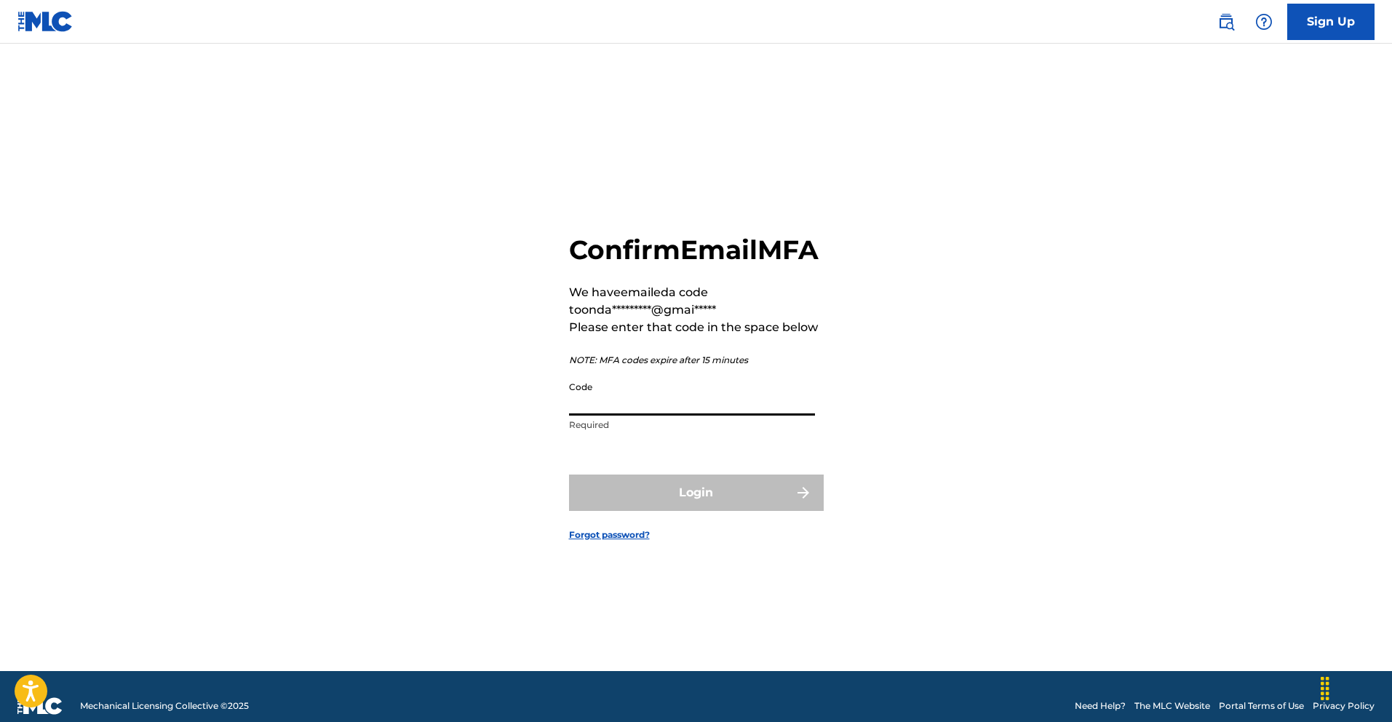
click at [613, 414] on input "Code" at bounding box center [692, 394] width 246 height 41
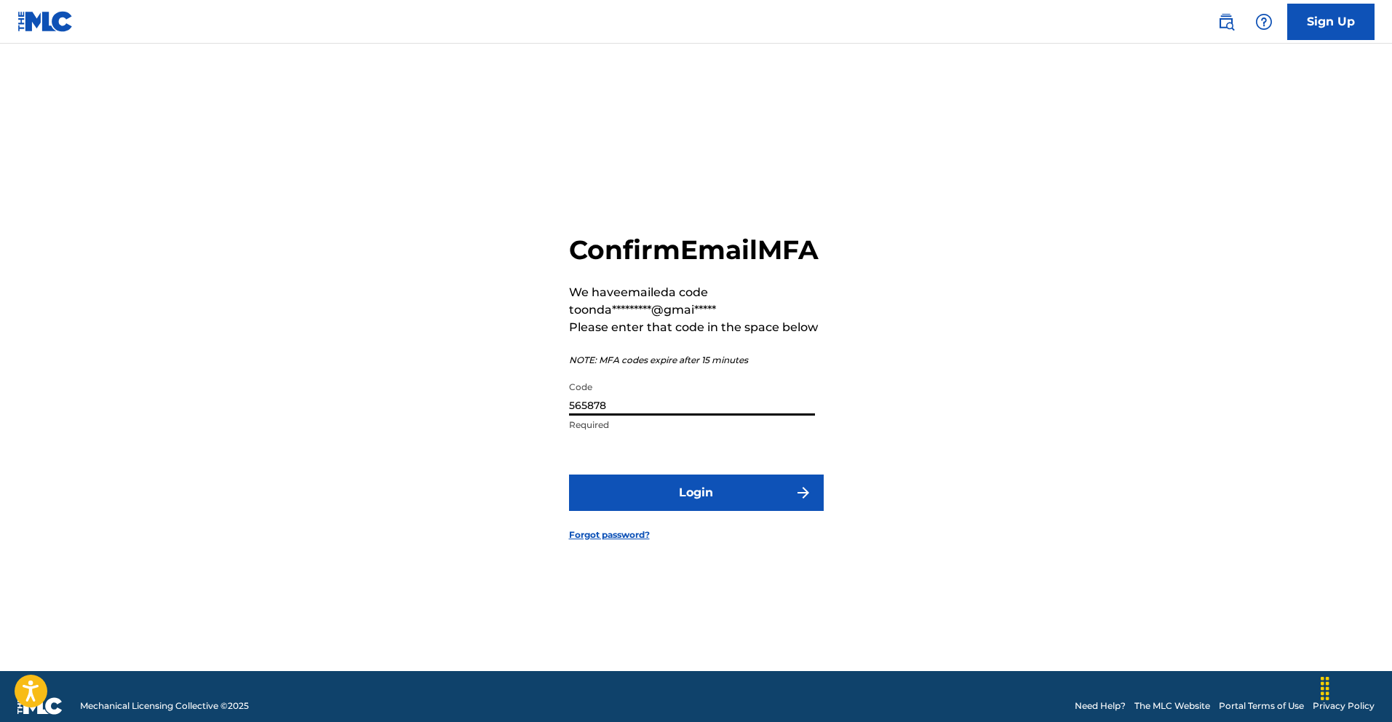
type input "565878"
click at [674, 498] on button "Login" at bounding box center [696, 492] width 255 height 36
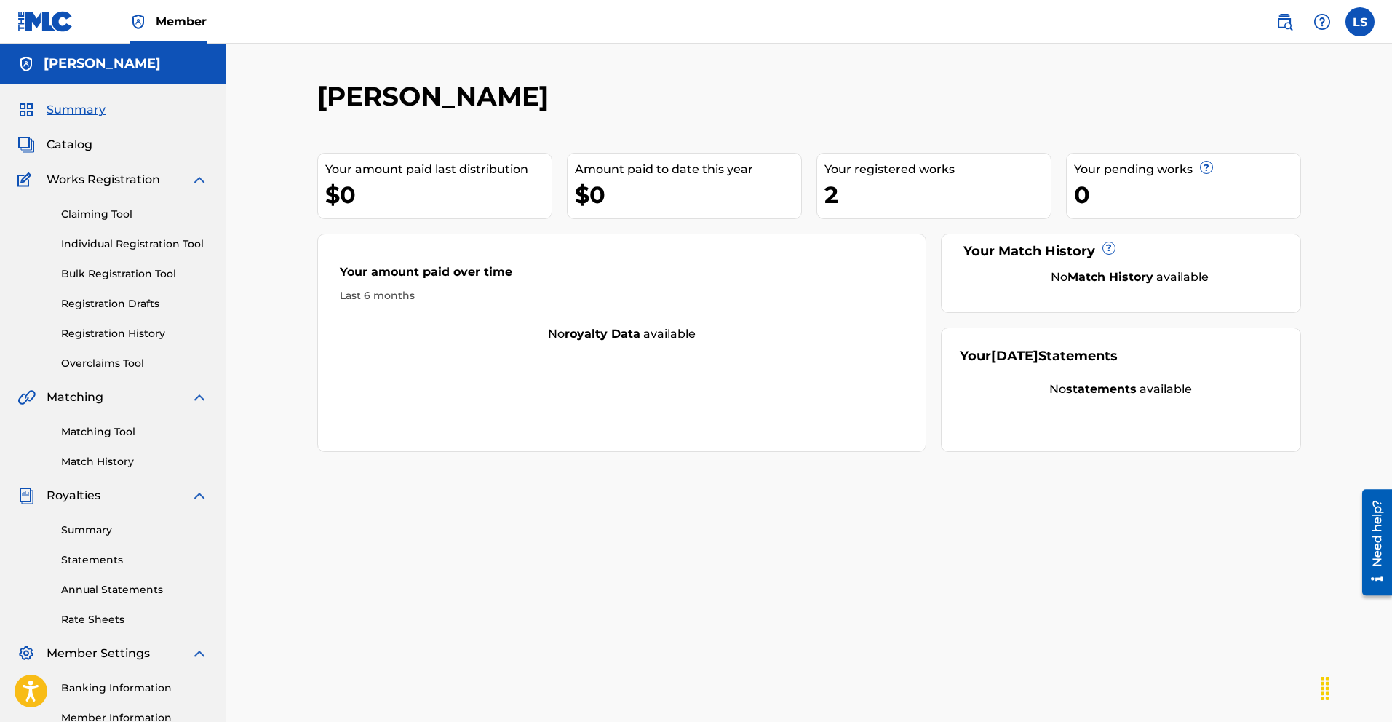
click at [1365, 25] on label at bounding box center [1359, 21] width 29 height 29
click at [1360, 22] on input "LS Leroy Stennett ondalookout98@gmail.com Profile Log out" at bounding box center [1360, 22] width 0 height 0
click at [898, 183] on div "2" at bounding box center [937, 194] width 226 height 33
click at [201, 179] on img at bounding box center [199, 179] width 17 height 17
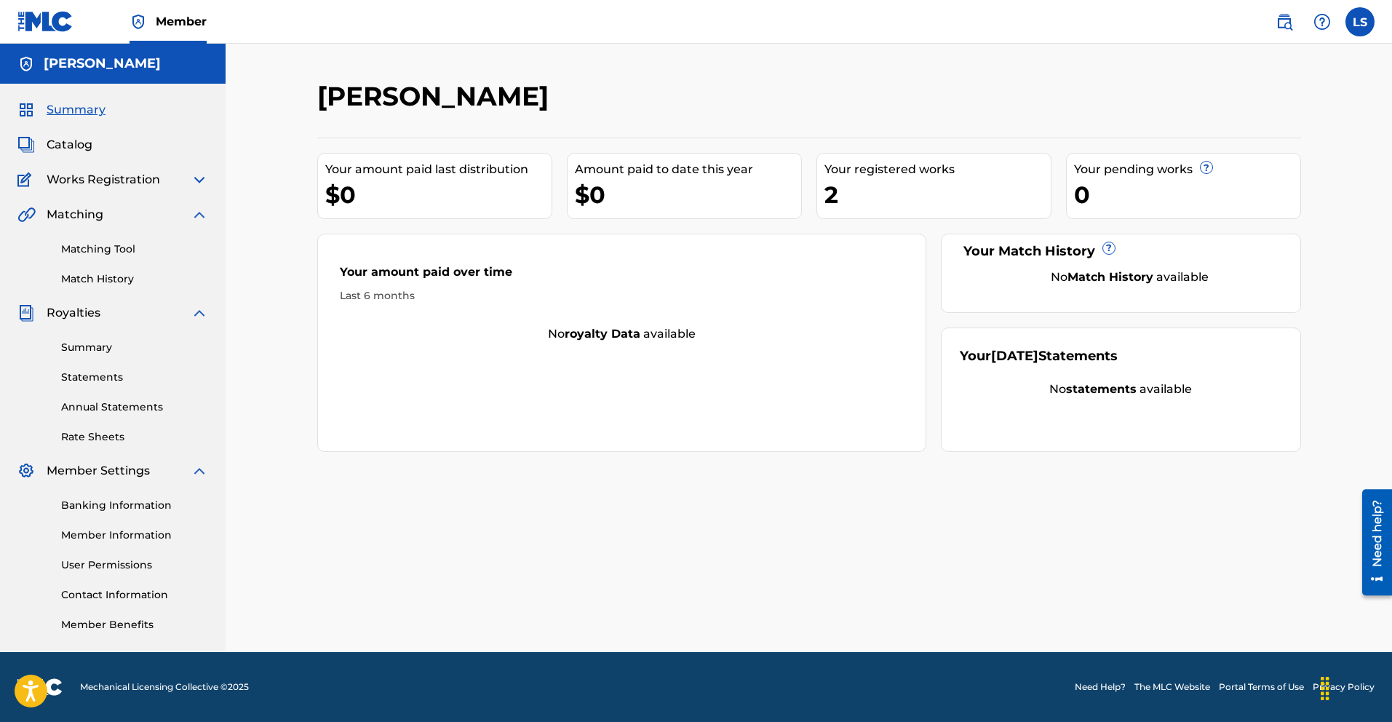
click at [86, 109] on span "Summary" at bounding box center [76, 109] width 59 height 17
click at [834, 199] on div "2" at bounding box center [937, 194] width 226 height 33
click at [855, 177] on div "Your registered works 2" at bounding box center [933, 186] width 235 height 66
click at [1362, 23] on label at bounding box center [1359, 21] width 29 height 29
click at [1360, 22] on input "LS Leroy Stennett ondalookout98@gmail.com Profile Log out" at bounding box center [1360, 22] width 0 height 0
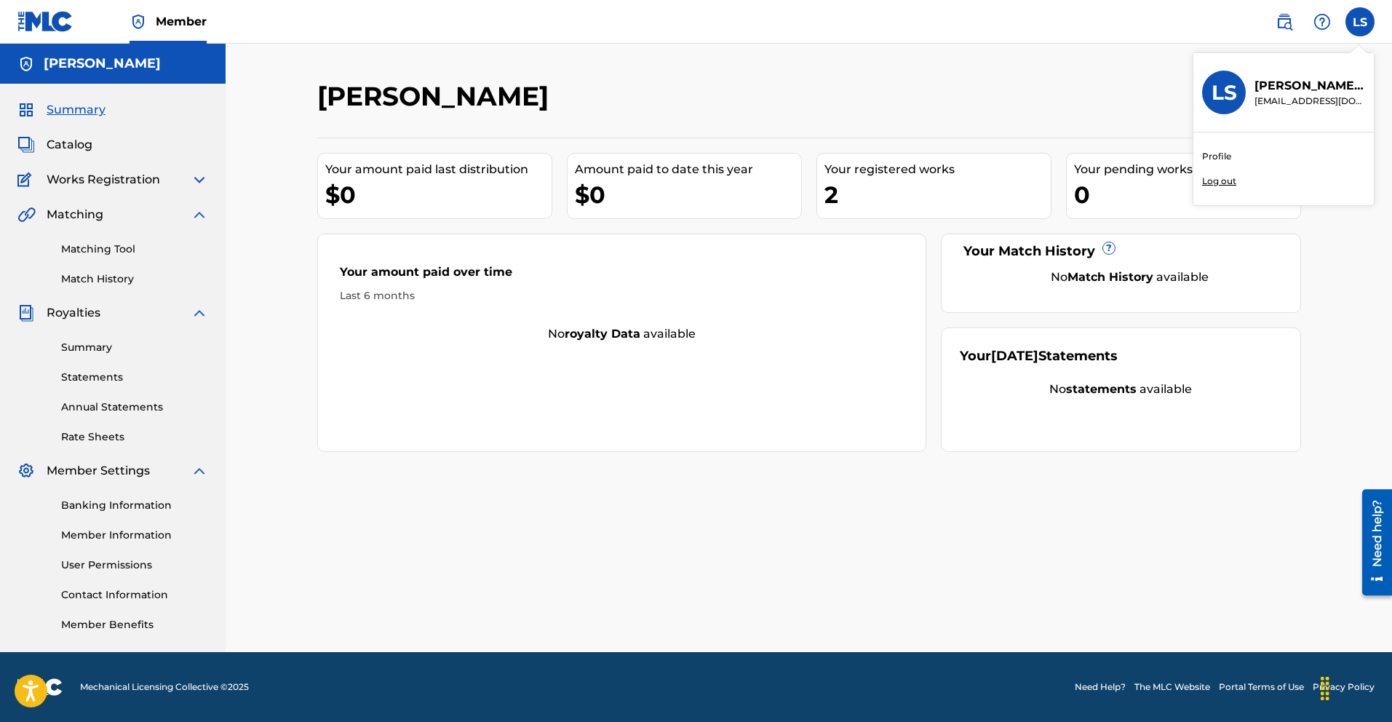
click at [1213, 156] on link "Profile" at bounding box center [1216, 156] width 29 height 13
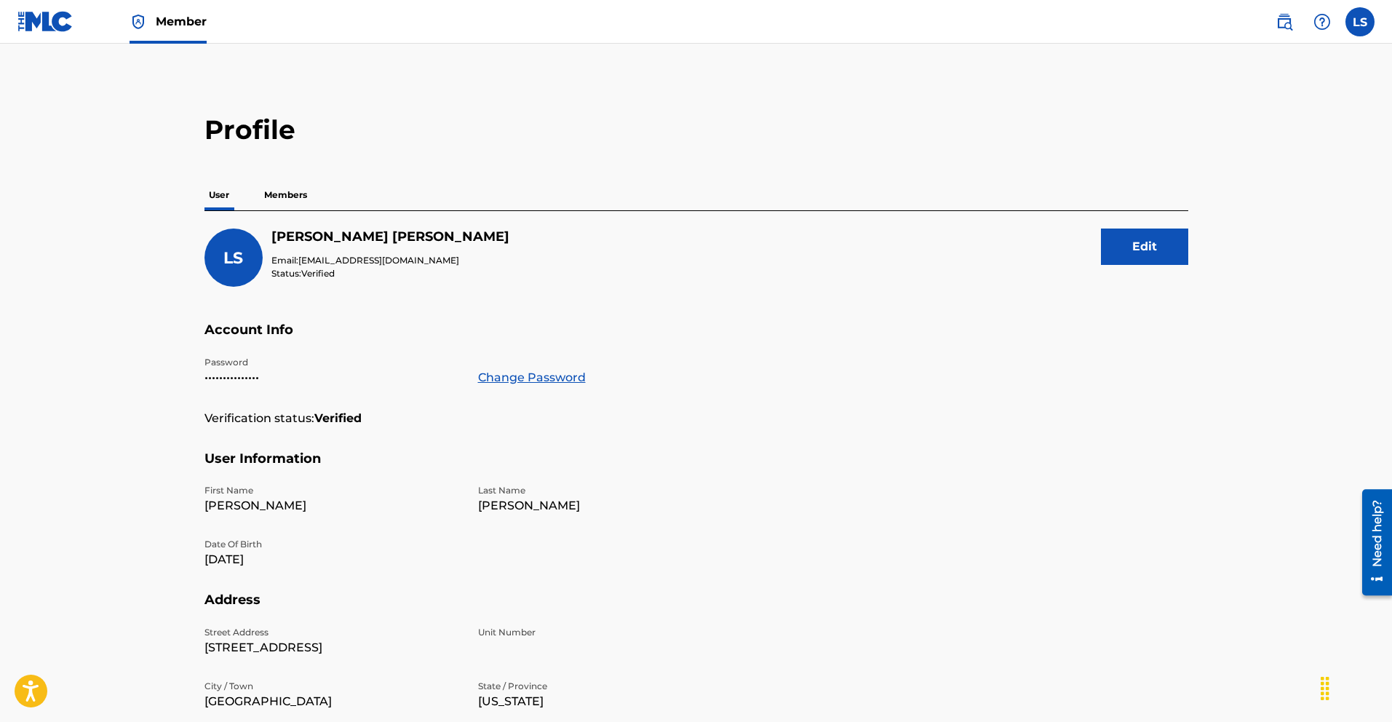
click at [46, 24] on img at bounding box center [45, 21] width 56 height 21
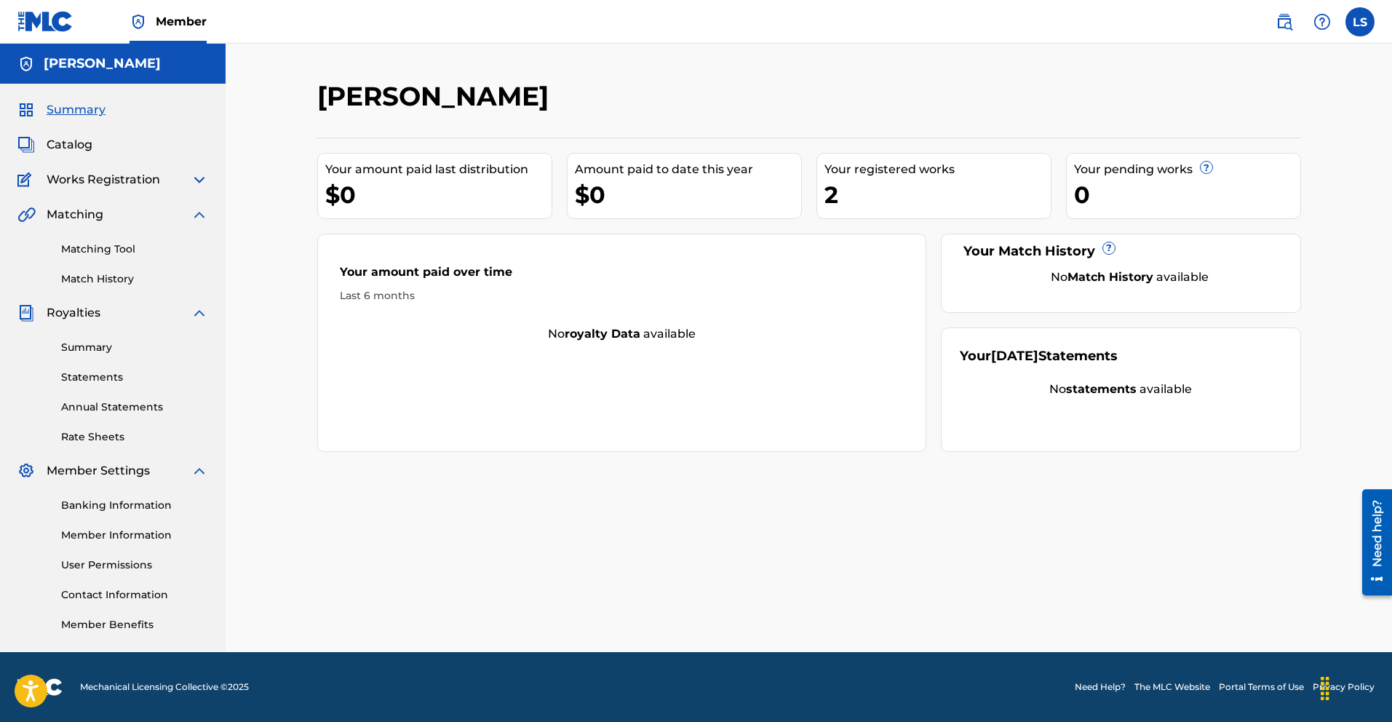
click at [78, 142] on span "Catalog" at bounding box center [70, 144] width 46 height 17
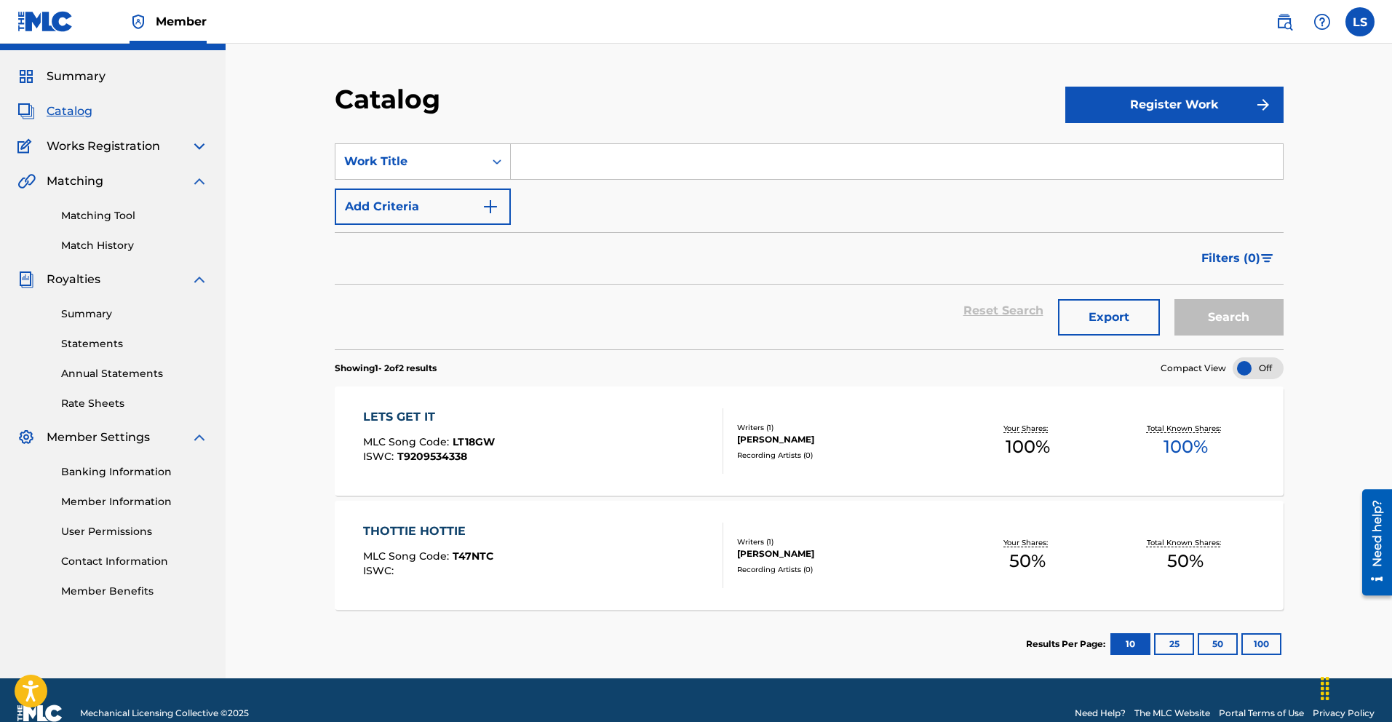
scroll to position [60, 0]
